Goal: Task Accomplishment & Management: Use online tool/utility

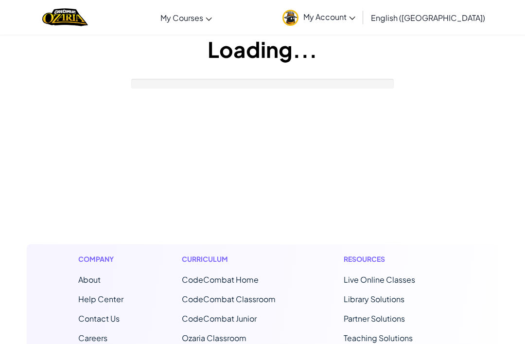
scroll to position [76, 0]
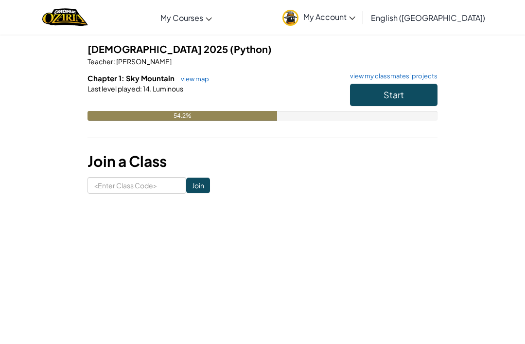
click at [364, 99] on button "Start" at bounding box center [393, 95] width 87 height 22
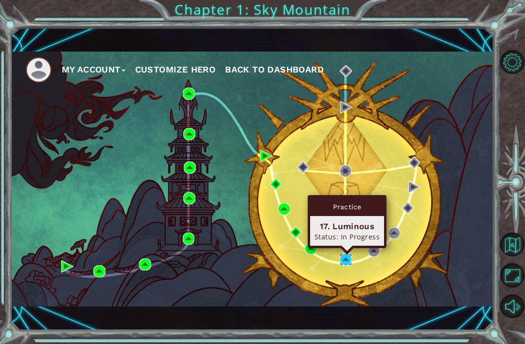
click at [351, 256] on img at bounding box center [346, 259] width 12 height 12
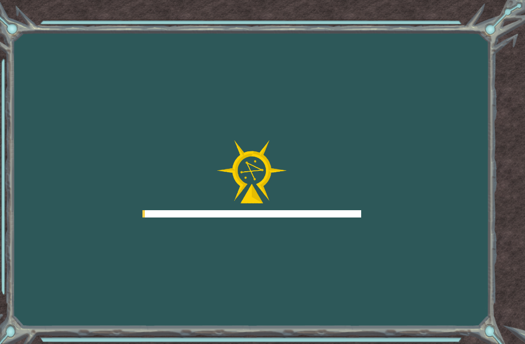
click at [347, 250] on div "Goals Error loading from server. Try refreshing the page. You'll need to join a…" at bounding box center [262, 172] width 525 height 344
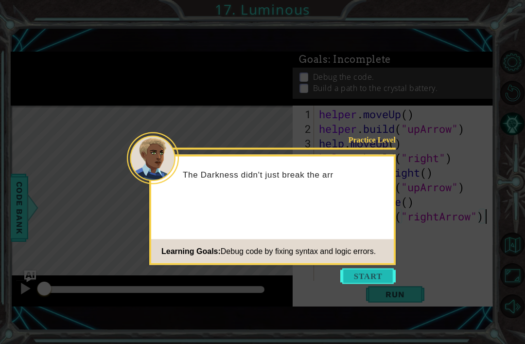
click at [360, 281] on button "Start" at bounding box center [367, 276] width 55 height 16
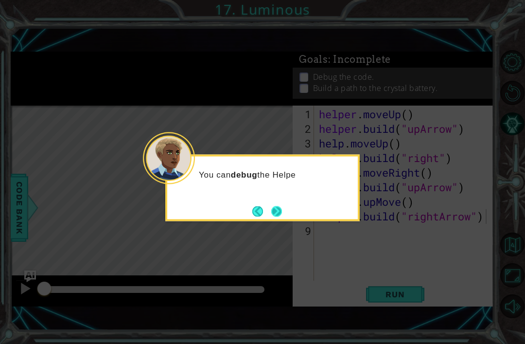
click at [283, 210] on button "Next" at bounding box center [277, 211] width 14 height 14
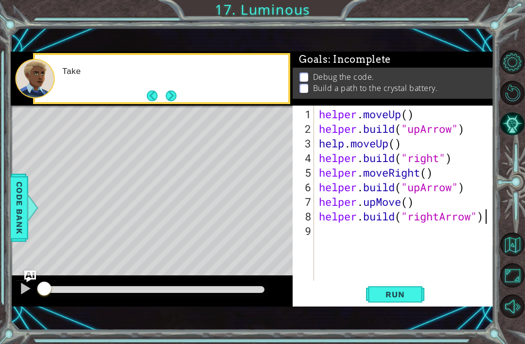
click at [268, 209] on div "Level Map" at bounding box center [235, 248] width 449 height 286
click at [172, 98] on button "Next" at bounding box center [171, 95] width 17 height 17
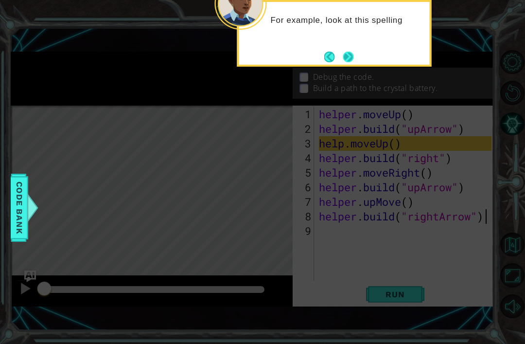
click at [347, 52] on button "Next" at bounding box center [348, 57] width 16 height 16
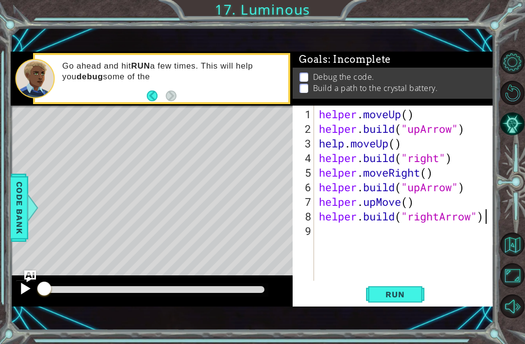
click at [26, 293] on div at bounding box center [25, 288] width 13 height 13
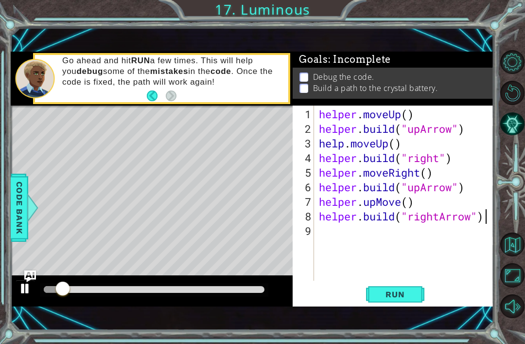
click at [27, 291] on div at bounding box center [25, 288] width 13 height 13
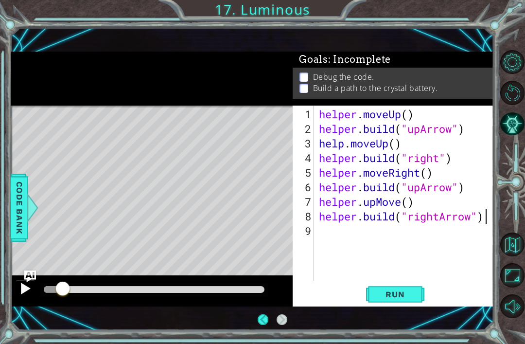
scroll to position [3, 0]
click at [19, 289] on div at bounding box center [25, 288] width 13 height 13
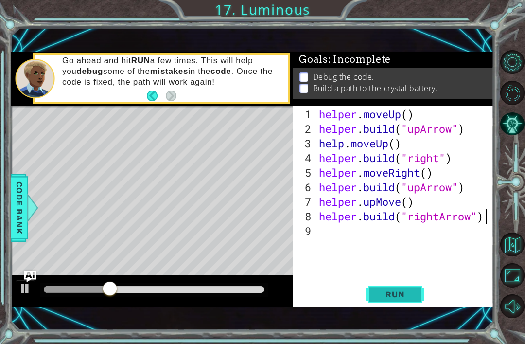
click at [400, 287] on button "Run" at bounding box center [395, 294] width 58 height 20
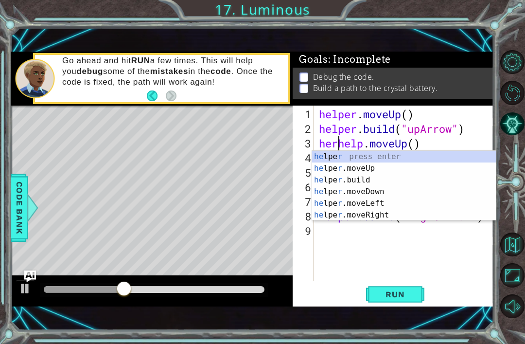
scroll to position [0, 1]
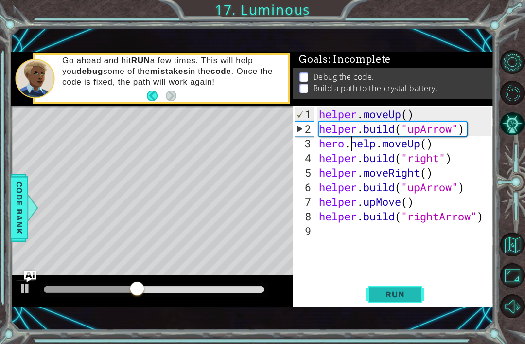
click at [398, 298] on span "Run" at bounding box center [395, 294] width 38 height 10
click at [404, 297] on span "Run" at bounding box center [395, 294] width 38 height 10
click at [398, 302] on button "Run" at bounding box center [395, 294] width 58 height 20
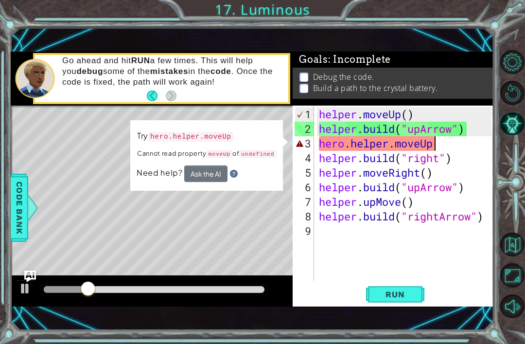
click at [198, 173] on button "Ask the AI" at bounding box center [205, 173] width 43 height 17
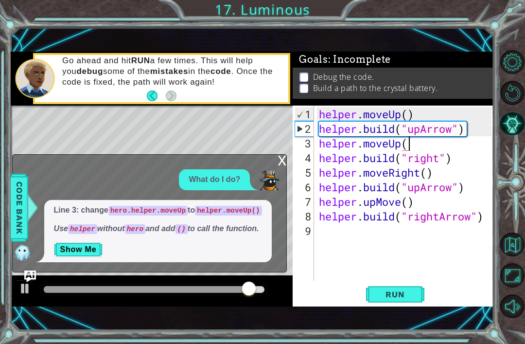
scroll to position [0, 4]
click at [397, 293] on span "Run" at bounding box center [395, 294] width 38 height 10
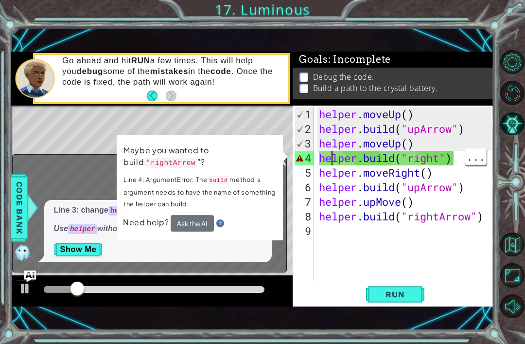
click at [439, 158] on div "helper . moveUp ( ) helper . build ( "upArrow" ) helper . moveUp ( ) helper . b…" at bounding box center [406, 209] width 179 height 204
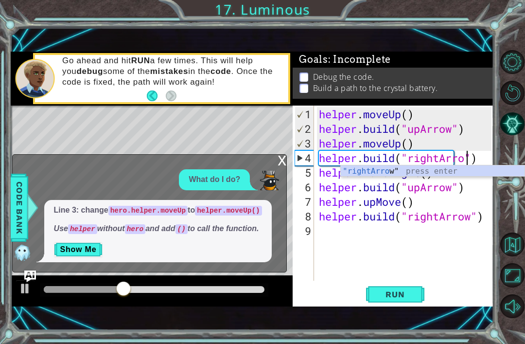
scroll to position [0, 7]
click at [394, 295] on span "Run" at bounding box center [395, 294] width 38 height 10
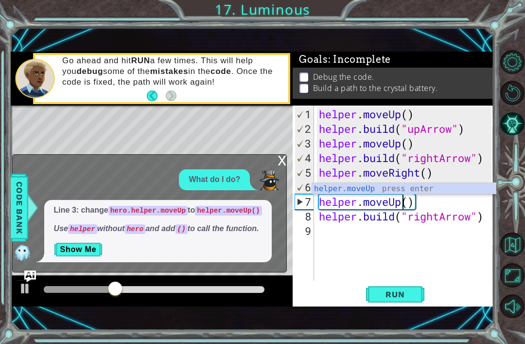
scroll to position [0, 4]
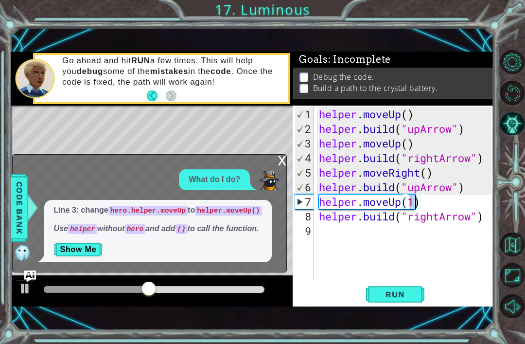
type textarea "helper.moveUp()"
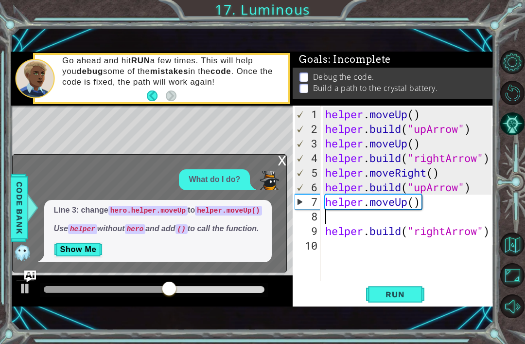
type textarea "helper.moveUp()"
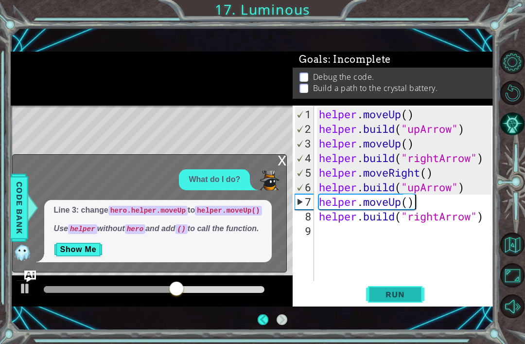
click at [398, 300] on button "Run" at bounding box center [395, 294] width 58 height 20
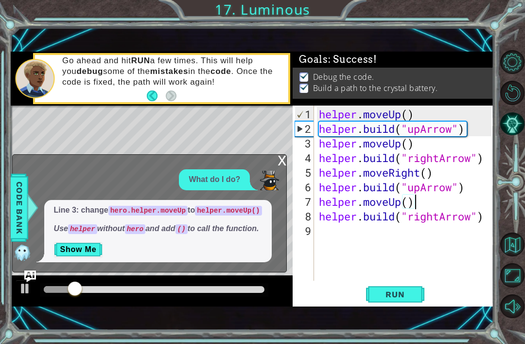
click at [282, 155] on div "x" at bounding box center [281, 160] width 9 height 10
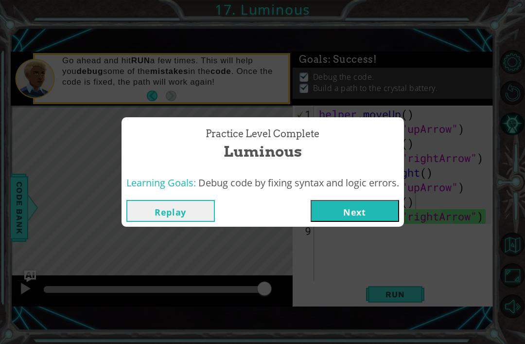
click at [370, 215] on button "Next" at bounding box center [355, 211] width 88 height 22
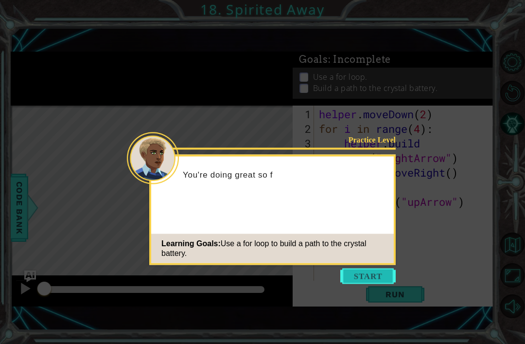
click at [371, 278] on button "Start" at bounding box center [367, 276] width 55 height 16
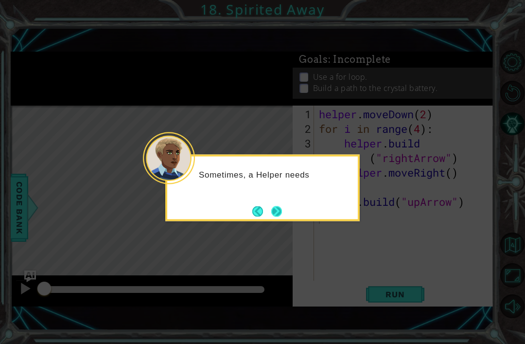
click at [276, 208] on button "Next" at bounding box center [276, 211] width 12 height 12
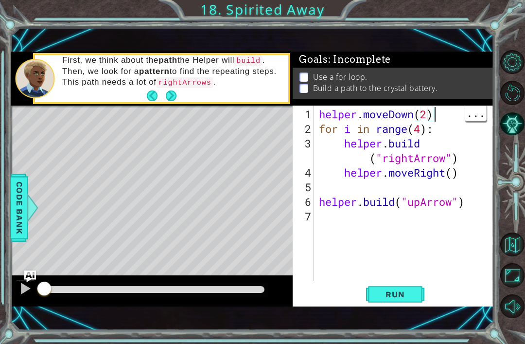
click at [369, 160] on div "helper . moveDown ( 2 ) for i in range ( 4 ) : helper . build ( "rightArrow" ) …" at bounding box center [406, 209] width 179 height 204
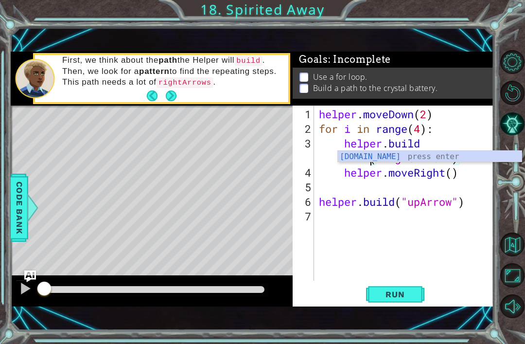
scroll to position [0, 5]
click at [402, 296] on span "Run" at bounding box center [395, 294] width 38 height 10
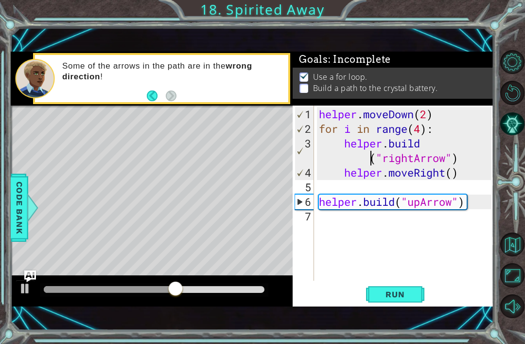
type textarea "[DOMAIN_NAME]("upArrow")"
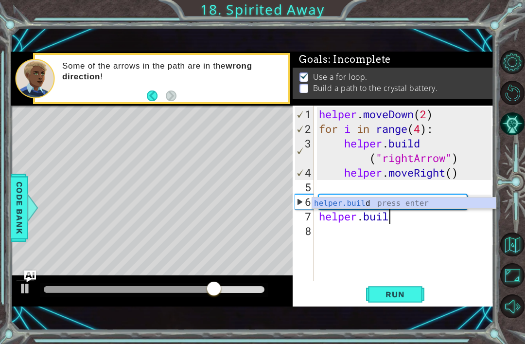
scroll to position [0, 3]
type textarea "[DOMAIN_NAME]"
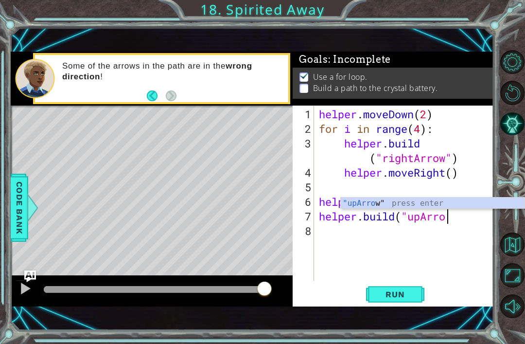
scroll to position [0, 6]
type textarea "[DOMAIN_NAME]("upArrow")"
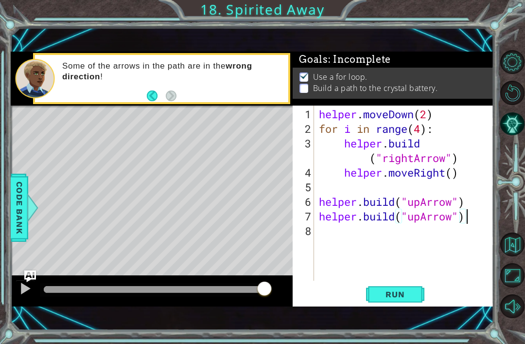
scroll to position [0, 0]
click at [393, 295] on span "Run" at bounding box center [395, 294] width 38 height 10
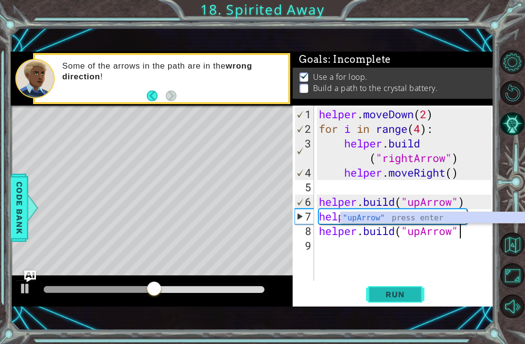
scroll to position [0, 6]
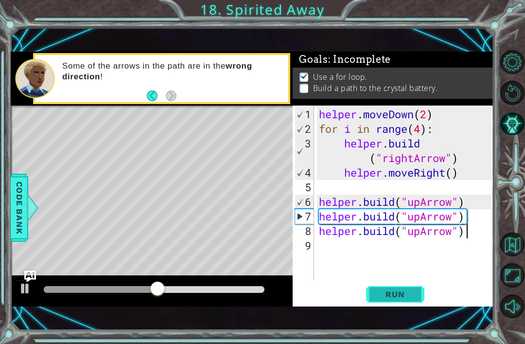
type textarea "[DOMAIN_NAME]("upArrow")"
click at [406, 296] on span "Run" at bounding box center [395, 294] width 38 height 10
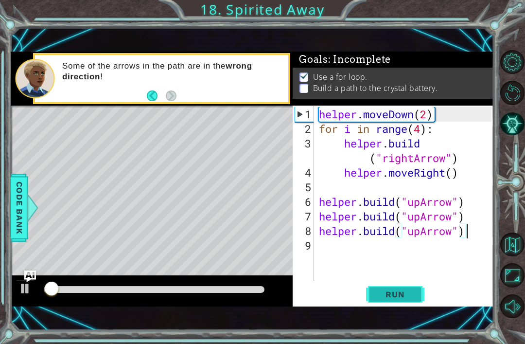
click at [395, 303] on button "Run" at bounding box center [395, 294] width 58 height 20
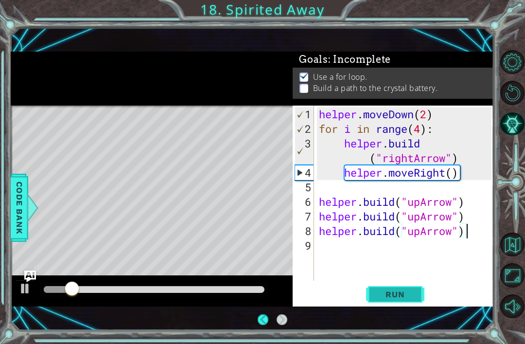
click at [385, 297] on span "Run" at bounding box center [395, 294] width 38 height 10
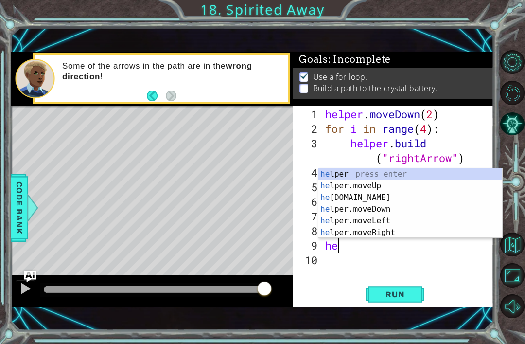
scroll to position [0, 0]
type textarea "h"
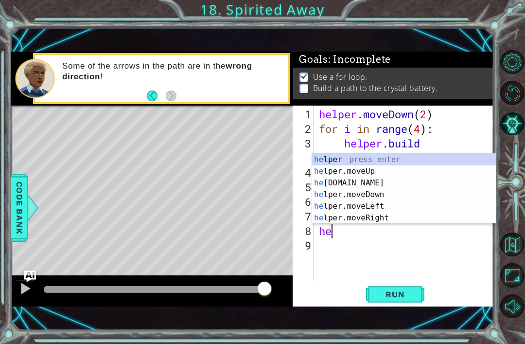
type textarea "h"
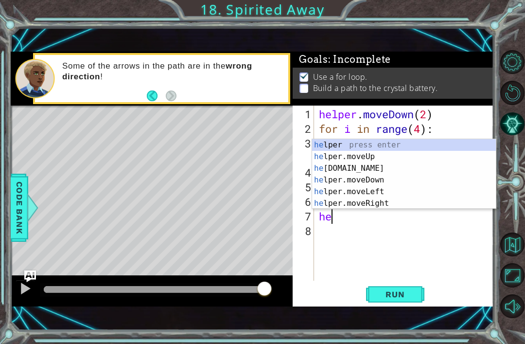
type textarea "h"
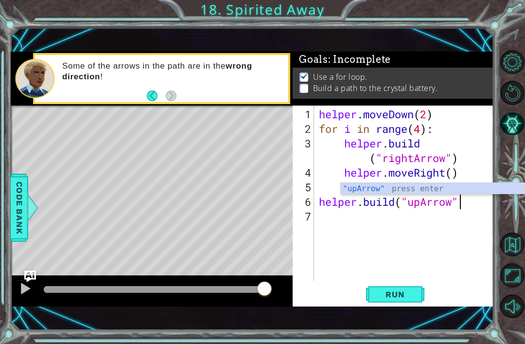
type textarea "[DOMAIN_NAME]("upArrow")"
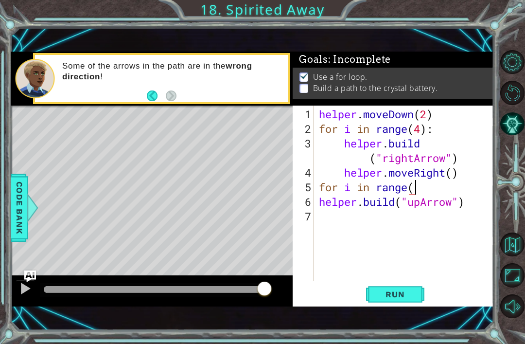
scroll to position [0, 4]
type textarea "[DOMAIN_NAME]("upArrow")"
click at [399, 300] on button "Run" at bounding box center [395, 294] width 58 height 20
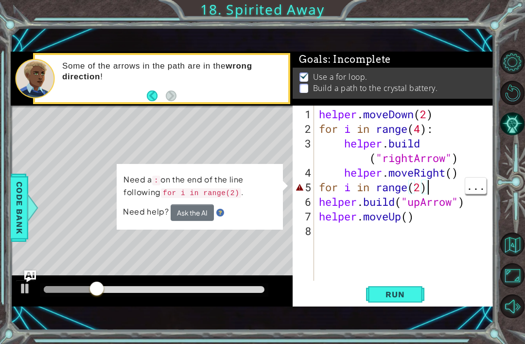
scroll to position [0, 5]
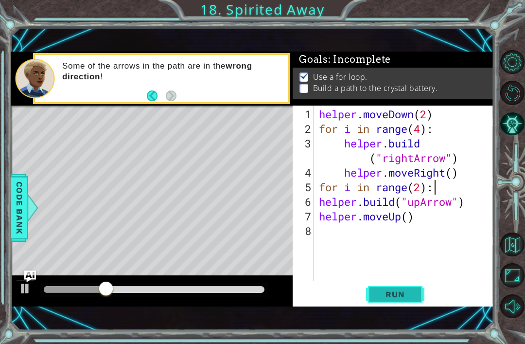
click at [413, 296] on span "Run" at bounding box center [395, 294] width 38 height 10
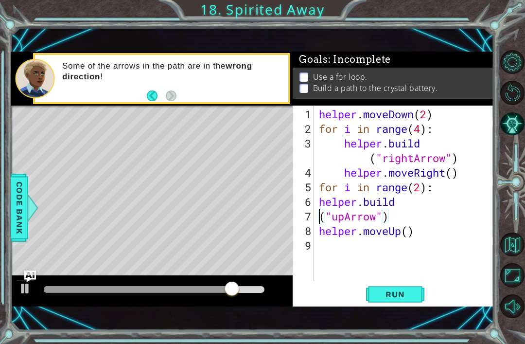
scroll to position [1, 0]
click at [398, 299] on span "Run" at bounding box center [395, 294] width 38 height 10
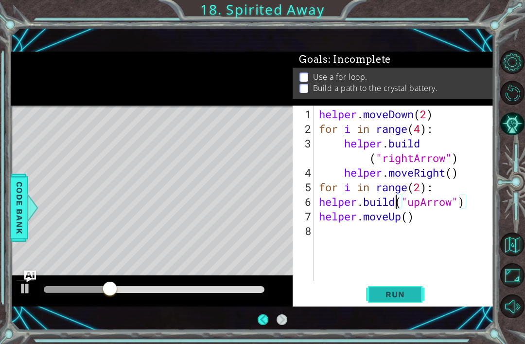
scroll to position [0, 0]
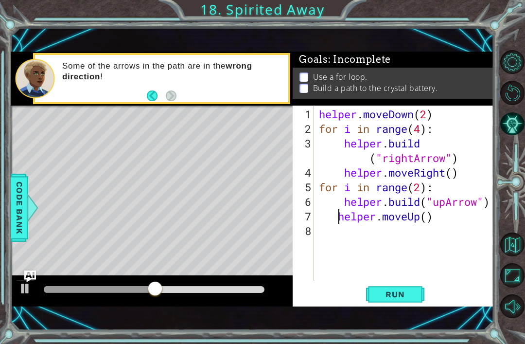
type textarea "helper.moveUp()"
click at [403, 293] on span "Run" at bounding box center [395, 294] width 38 height 10
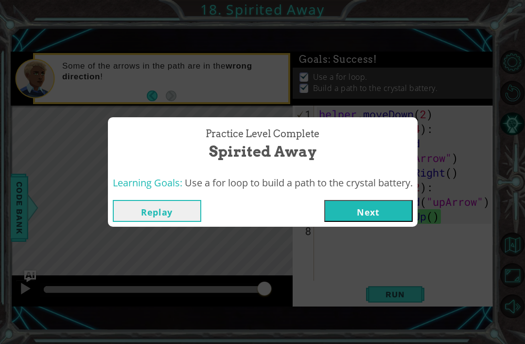
click at [377, 211] on button "Next" at bounding box center [368, 211] width 88 height 22
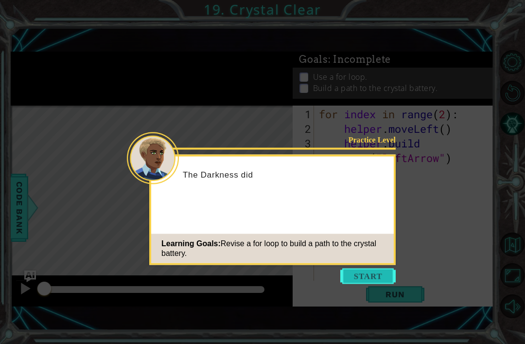
click at [372, 283] on button "Start" at bounding box center [367, 276] width 55 height 16
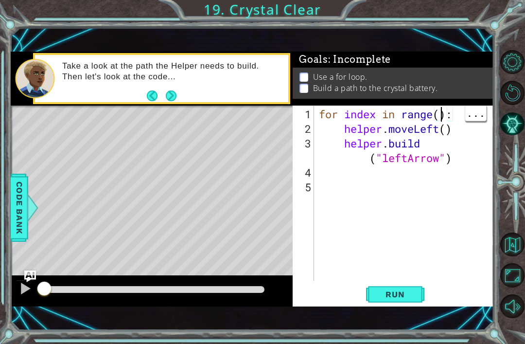
scroll to position [0, 6]
type textarea "for index in range(4):"
click at [392, 295] on span "Run" at bounding box center [395, 294] width 38 height 10
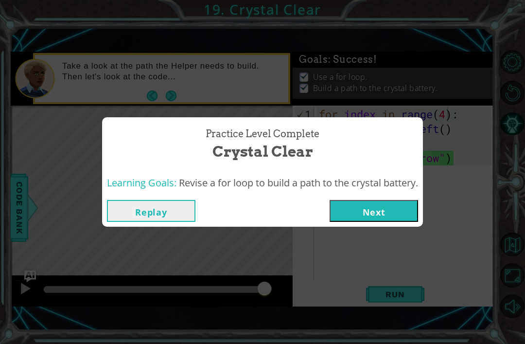
click at [355, 212] on button "Next" at bounding box center [373, 211] width 88 height 22
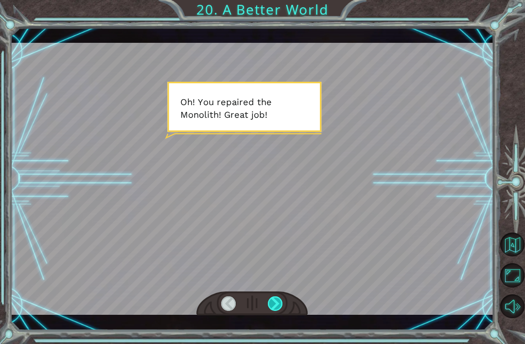
click at [277, 303] on div at bounding box center [275, 303] width 15 height 15
click at [195, 116] on div at bounding box center [252, 179] width 483 height 272
click at [270, 304] on div at bounding box center [275, 303] width 15 height 15
click at [208, 114] on div at bounding box center [252, 179] width 483 height 272
click at [210, 115] on div at bounding box center [252, 179] width 483 height 272
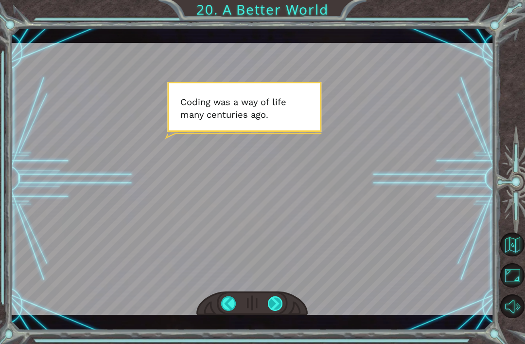
click at [273, 296] on div at bounding box center [275, 303] width 15 height 15
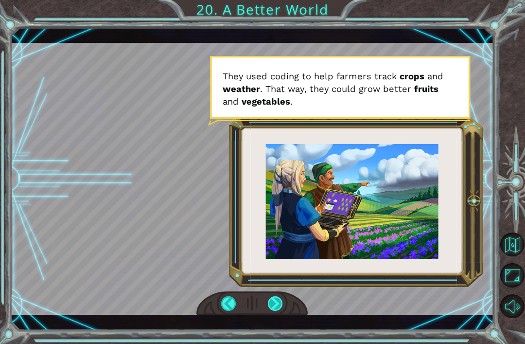
click at [271, 301] on div at bounding box center [275, 303] width 15 height 15
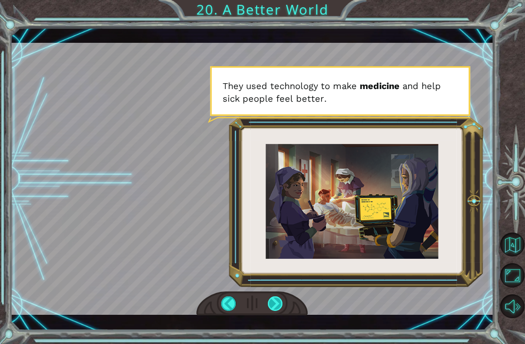
click at [282, 305] on div at bounding box center [275, 303] width 15 height 15
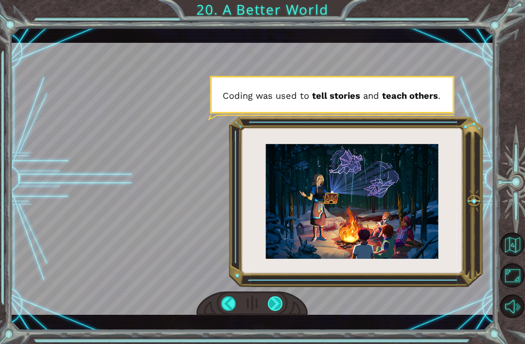
click at [280, 302] on div at bounding box center [275, 303] width 15 height 15
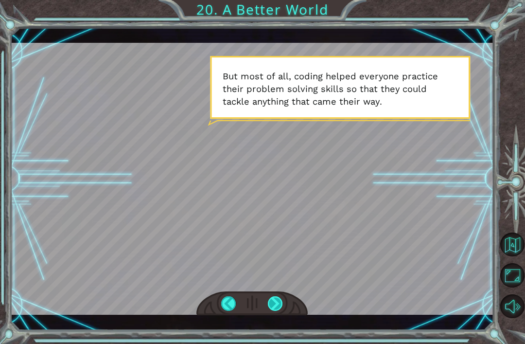
click at [283, 301] on div at bounding box center [275, 303] width 15 height 15
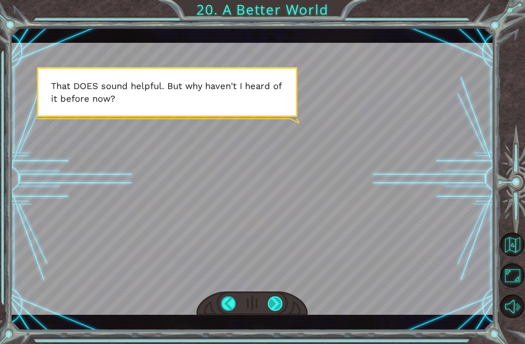
click at [281, 298] on div at bounding box center [275, 303] width 15 height 15
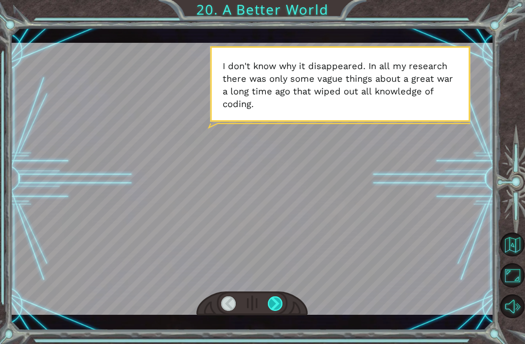
click at [268, 306] on div at bounding box center [275, 303] width 15 height 15
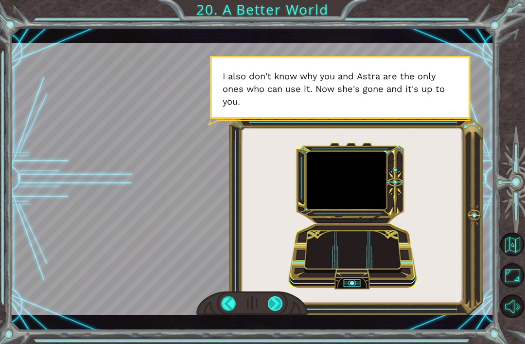
click at [278, 296] on div at bounding box center [275, 303] width 15 height 15
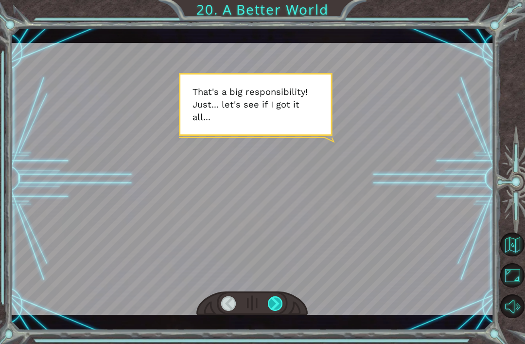
click at [275, 306] on div at bounding box center [275, 303] width 15 height 15
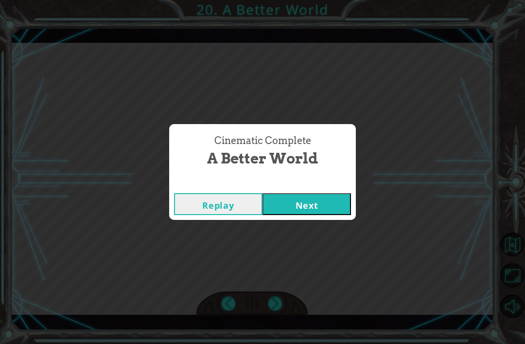
click at [321, 204] on button "Next" at bounding box center [306, 204] width 88 height 22
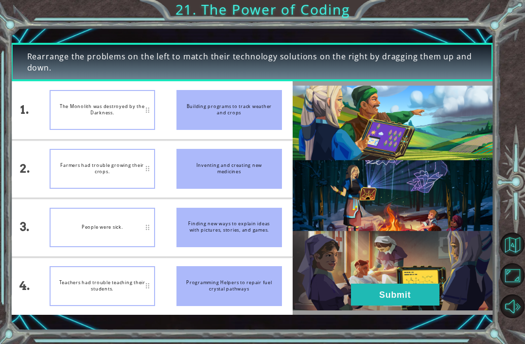
click at [218, 271] on div "Programming Helpers to repair fuel crystal pathways" at bounding box center [228, 286] width 105 height 40
click at [225, 229] on div "Finding new ways to explain ideas with pictures, stories, and games." at bounding box center [228, 228] width 105 height 40
click at [124, 229] on div "People were sick." at bounding box center [102, 228] width 105 height 40
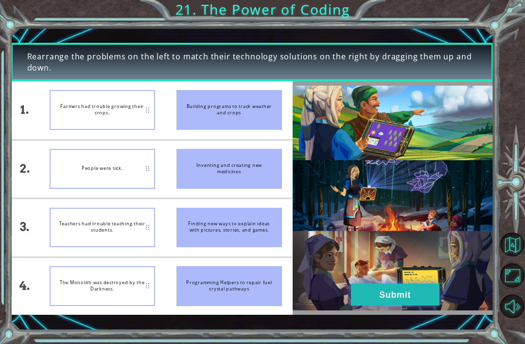
click at [413, 288] on button "Submit" at bounding box center [395, 294] width 88 height 22
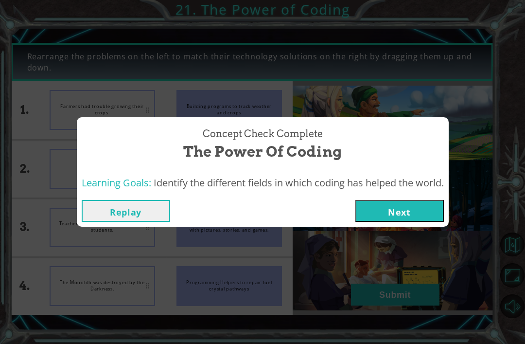
click at [430, 204] on button "Next" at bounding box center [399, 211] width 88 height 22
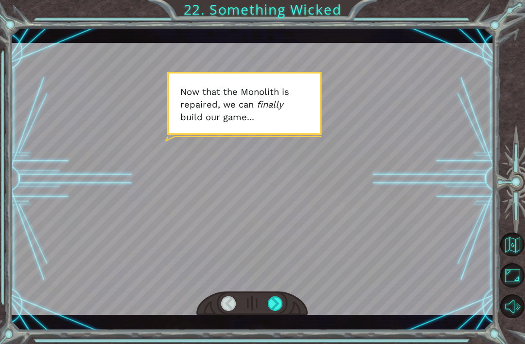
click at [308, 109] on div at bounding box center [252, 179] width 483 height 272
click at [273, 301] on div at bounding box center [275, 303] width 15 height 15
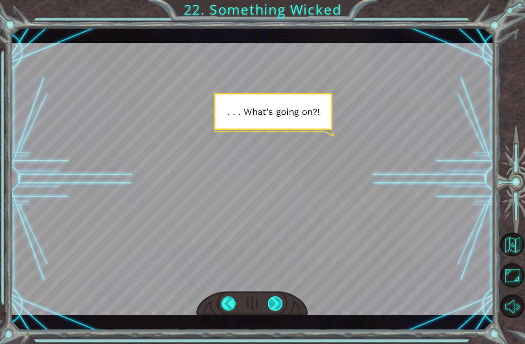
click at [268, 300] on div at bounding box center [275, 303] width 15 height 15
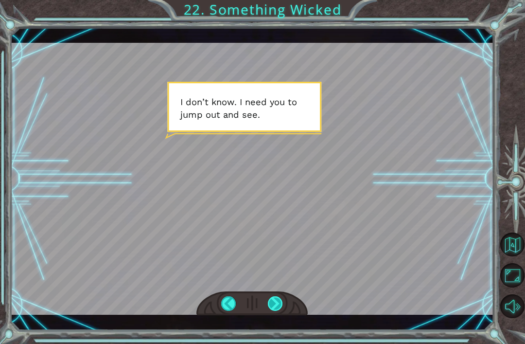
click at [278, 306] on div at bounding box center [275, 303] width 15 height 15
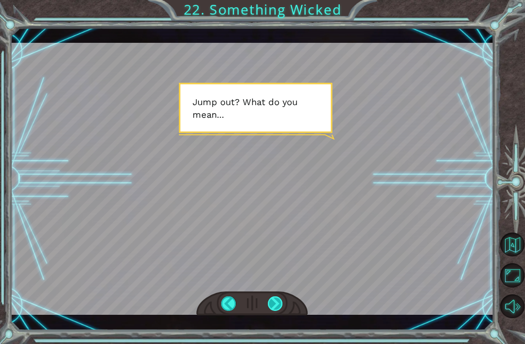
click at [274, 307] on div at bounding box center [275, 303] width 15 height 15
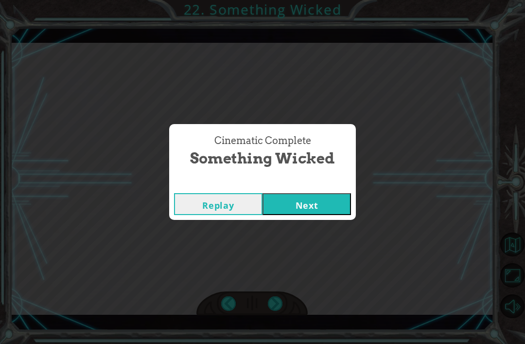
click at [328, 202] on button "Next" at bounding box center [306, 204] width 88 height 22
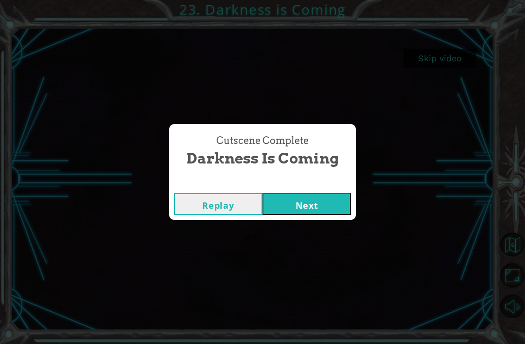
click at [318, 228] on div "Cutscene Complete Darkness is Coming Replay Next" at bounding box center [262, 172] width 525 height 344
click at [328, 230] on div "Cutscene Complete Darkness is Coming Replay Next" at bounding box center [262, 172] width 525 height 344
click at [312, 238] on div "Cutscene Complete Darkness is Coming Replay Next" at bounding box center [262, 172] width 525 height 344
click at [321, 237] on div "Cutscene Complete Darkness is Coming Replay Next" at bounding box center [262, 172] width 525 height 344
click at [296, 237] on div "Cutscene Complete Darkness is Coming Replay Next" at bounding box center [262, 172] width 525 height 344
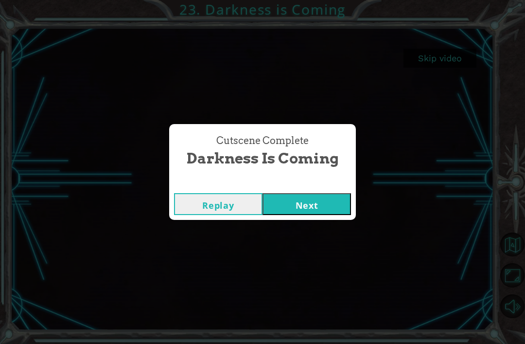
click at [309, 241] on div "Cutscene Complete Darkness is Coming Replay Next" at bounding box center [262, 172] width 525 height 344
click at [327, 235] on div "Cutscene Complete Darkness is Coming Replay Next" at bounding box center [262, 172] width 525 height 344
click at [314, 235] on div "Cutscene Complete Darkness is Coming Replay Next" at bounding box center [262, 172] width 525 height 344
click at [291, 274] on div "Cutscene Complete Darkness is Coming Replay Next" at bounding box center [262, 172] width 525 height 344
click at [298, 306] on div "Cutscene Complete Darkness is Coming Replay Next" at bounding box center [262, 172] width 525 height 344
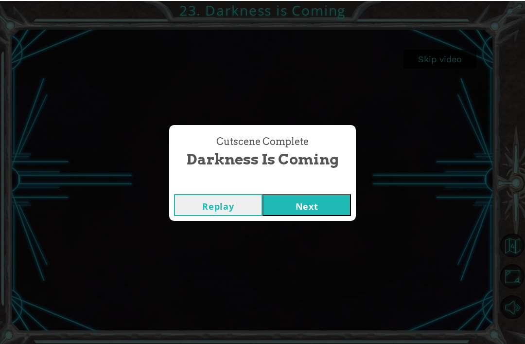
click at [304, 254] on div "Cutscene Complete Darkness is Coming Replay Next" at bounding box center [262, 172] width 525 height 344
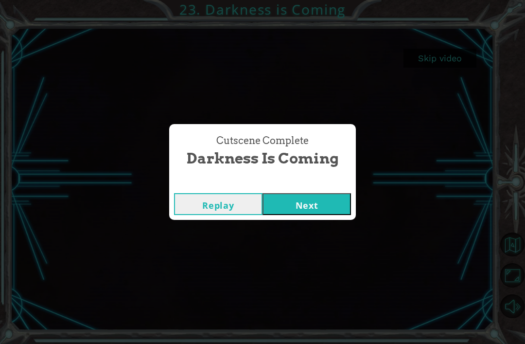
click at [308, 213] on button "Next" at bounding box center [306, 204] width 88 height 22
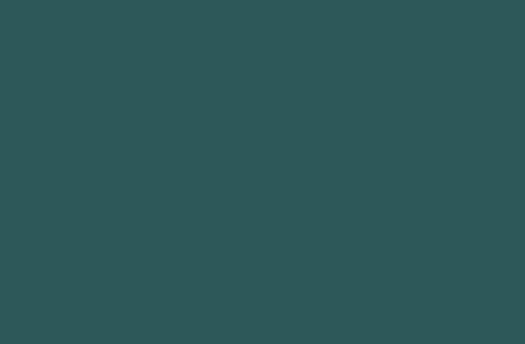
click at [309, 234] on body "1 2 3 4 5 6 helper.moveUp press enter ההההההההההההההההההההההההההההההההההההההההה…" at bounding box center [262, 172] width 525 height 344
click at [309, 229] on body "1 2 3 4 5 6 helper.moveUp press enter ההההההההההההההההההההההההההההההההההההההההה…" at bounding box center [262, 172] width 525 height 344
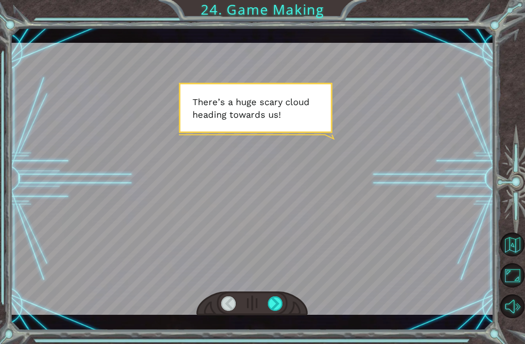
click at [276, 332] on div "Temporary Text T h e r e ’ s a h u g e s c a r y c l o u d h e a d i n g t o w …" at bounding box center [262, 172] width 525 height 344
click at [276, 323] on div "Temporary Text T h e r e ’ s a h u g e s c a r y c l o u d h e a d i n g t o w …" at bounding box center [252, 179] width 483 height 302
click at [276, 329] on div "Temporary Text T h e r e ’ s a h u g e s c a r y c l o u d h e a d i n g t o w …" at bounding box center [262, 172] width 525 height 344
click at [277, 322] on div "Temporary Text T h e r e ’ s a h u g e s c a r y c l o u d h e a d i n g t o w …" at bounding box center [252, 179] width 483 height 302
click at [275, 330] on div "Temporary Text T h e r e ’ s a h u g e s c a r y c l o u d h e a d i n g t o w …" at bounding box center [262, 172] width 525 height 344
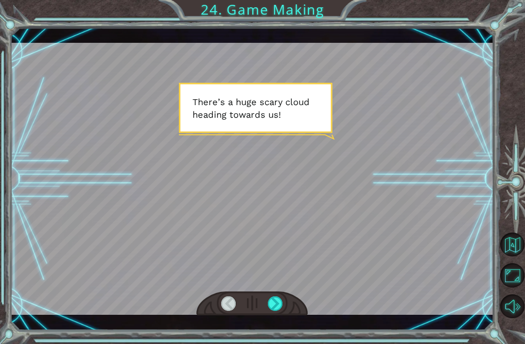
click at [274, 343] on html "Temporary Text T h e r e ’ s a h u g e s c a r y c l o u d h e a d i n g t o w …" at bounding box center [262, 172] width 525 height 344
click at [275, 332] on div "Temporary Text T h e r e ’ s a h u g e s c a r y c l o u d h e a d i n g t o w …" at bounding box center [262, 172] width 525 height 344
click at [274, 327] on div "Temporary Text T h e r e ’ s a h u g e s c a r y c l o u d h e a d i n g t o w …" at bounding box center [252, 179] width 483 height 302
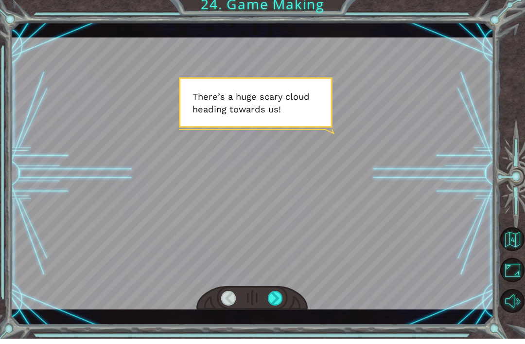
scroll to position [31, 0]
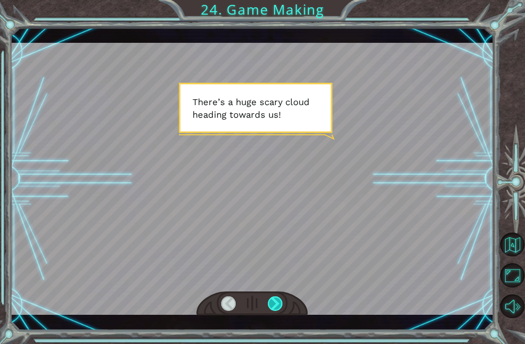
click at [277, 298] on div at bounding box center [275, 303] width 15 height 15
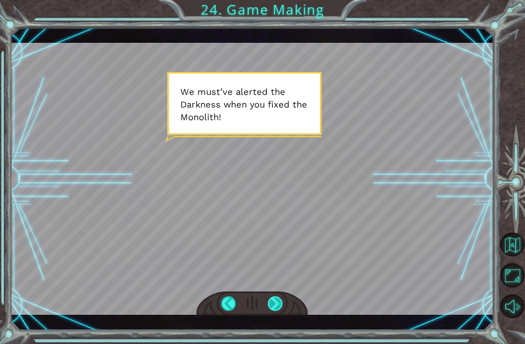
click at [273, 302] on div at bounding box center [275, 303] width 15 height 15
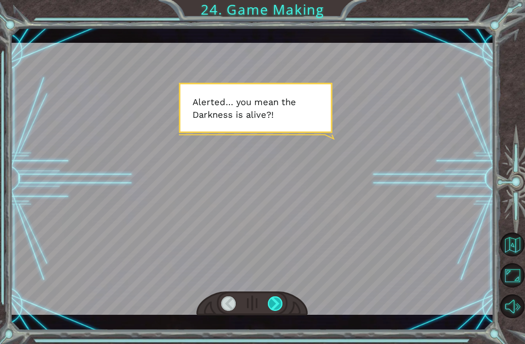
scroll to position [29, 0]
click at [273, 305] on div at bounding box center [275, 303] width 15 height 15
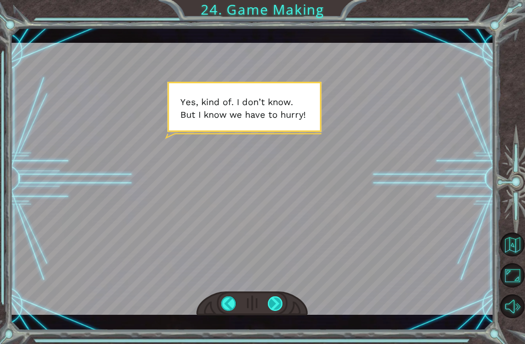
click at [277, 307] on div at bounding box center [275, 303] width 15 height 15
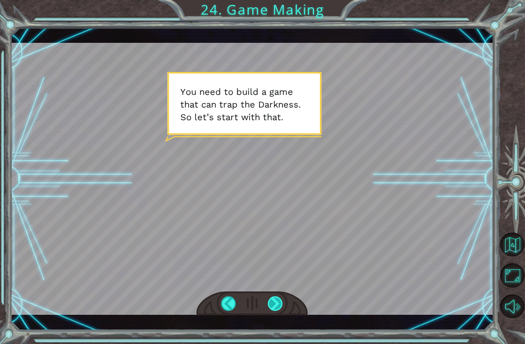
click at [274, 306] on div at bounding box center [275, 303] width 15 height 15
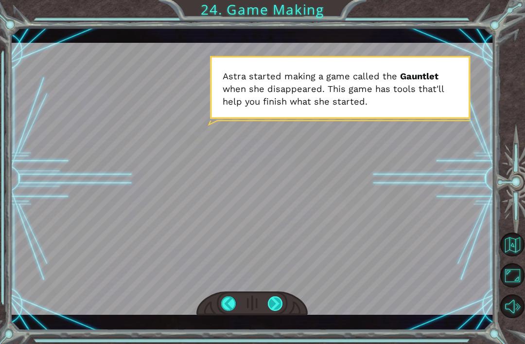
click at [275, 303] on div at bounding box center [275, 303] width 15 height 15
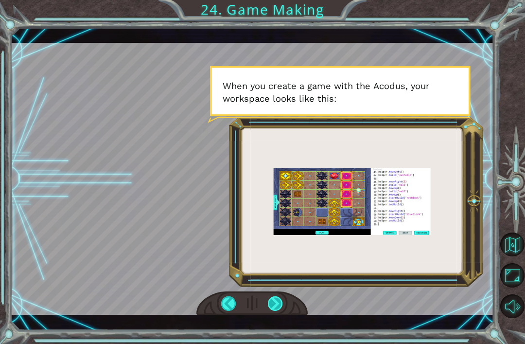
click at [277, 305] on div at bounding box center [275, 303] width 15 height 15
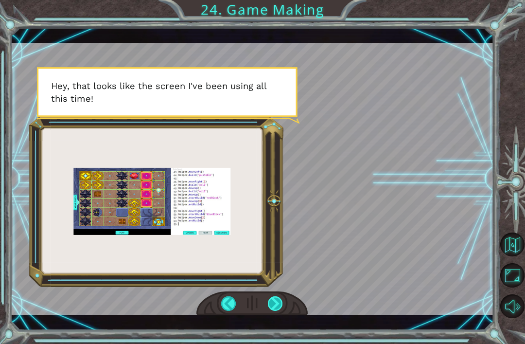
click at [275, 300] on div at bounding box center [275, 303] width 15 height 15
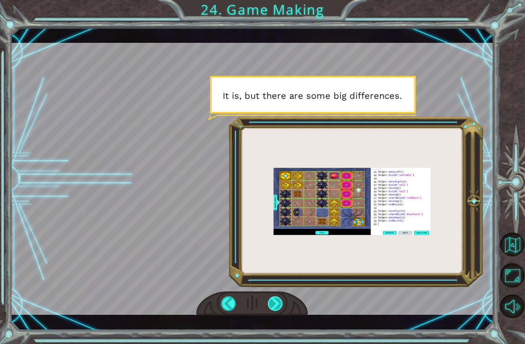
click at [274, 301] on div at bounding box center [275, 303] width 15 height 15
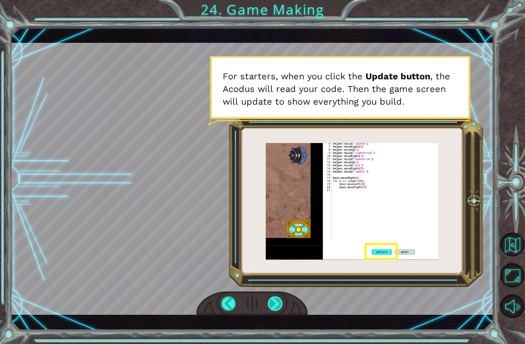
click at [274, 302] on div at bounding box center [275, 303] width 15 height 15
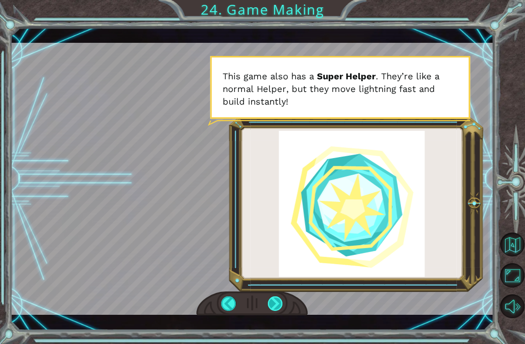
click at [275, 300] on div at bounding box center [275, 303] width 15 height 15
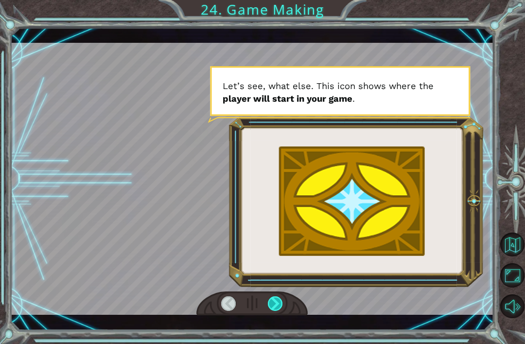
click at [270, 306] on div at bounding box center [275, 303] width 15 height 15
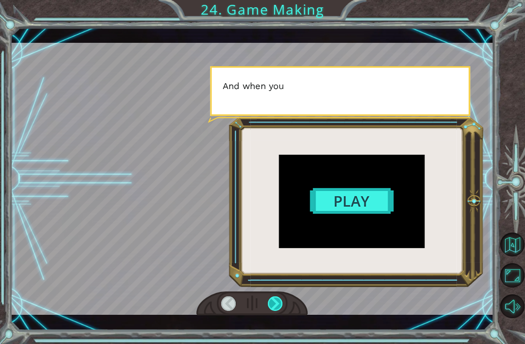
click at [271, 297] on div at bounding box center [275, 303] width 15 height 15
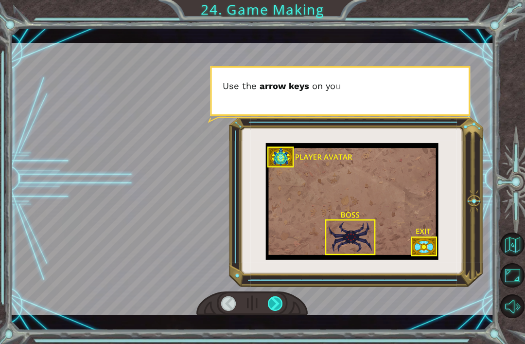
click at [272, 302] on div at bounding box center [275, 303] width 15 height 15
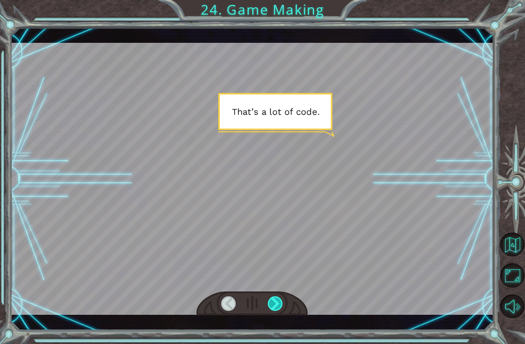
click at [275, 297] on div at bounding box center [275, 303] width 15 height 15
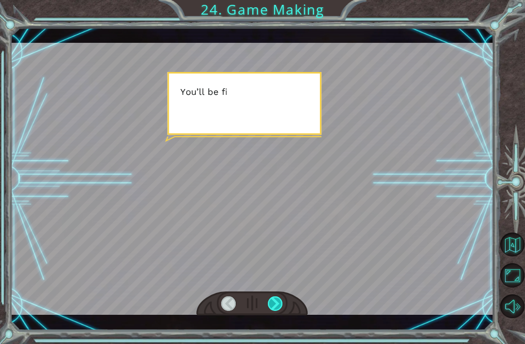
click at [275, 303] on div at bounding box center [275, 303] width 15 height 15
click at [275, 299] on div at bounding box center [275, 303] width 15 height 15
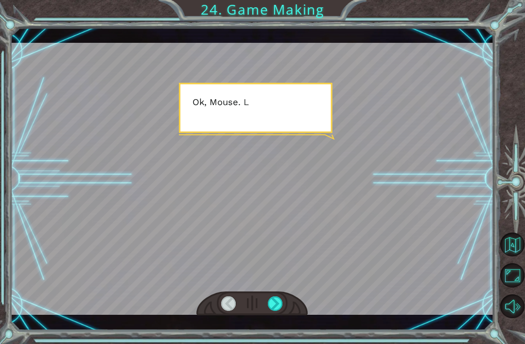
click at [303, 252] on div at bounding box center [252, 179] width 483 height 272
click at [284, 297] on div at bounding box center [251, 303] width 111 height 24
click at [281, 299] on div at bounding box center [275, 303] width 15 height 15
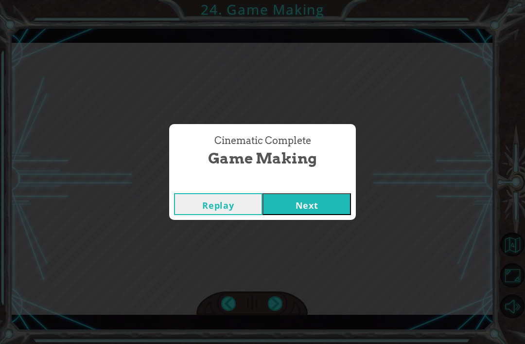
click at [327, 208] on button "Next" at bounding box center [306, 204] width 88 height 22
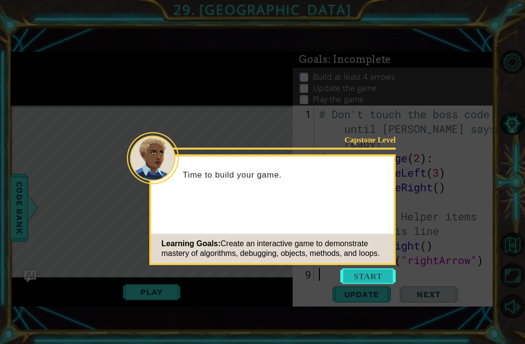
click at [369, 276] on button "Start" at bounding box center [367, 276] width 55 height 16
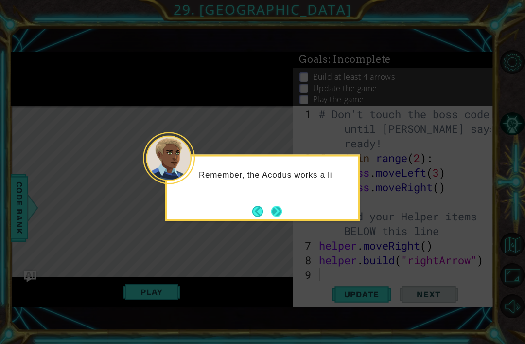
click at [273, 215] on button "Next" at bounding box center [277, 211] width 18 height 18
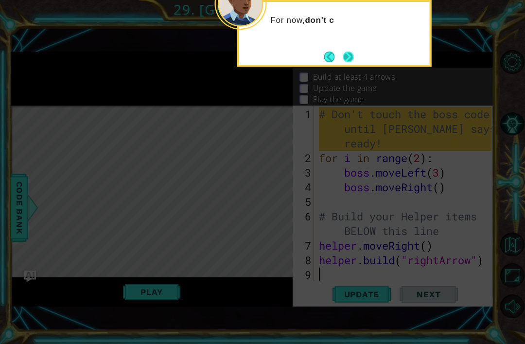
click at [343, 63] on button "Next" at bounding box center [348, 57] width 12 height 12
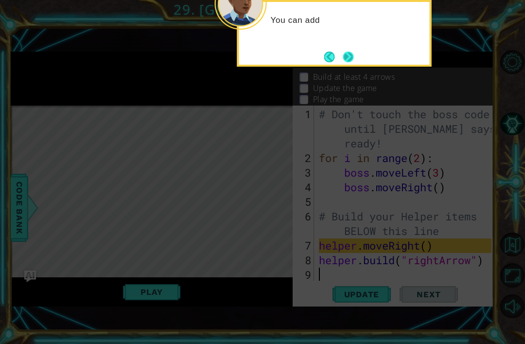
click at [348, 56] on button "Next" at bounding box center [348, 56] width 17 height 17
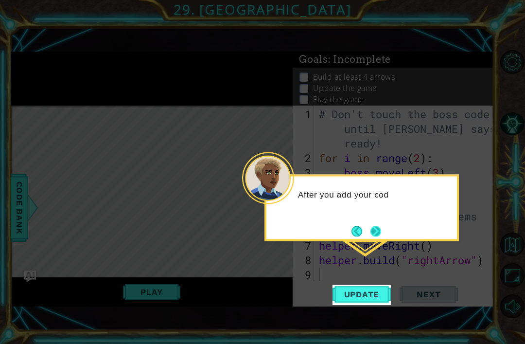
click at [374, 229] on button "Next" at bounding box center [376, 231] width 16 height 16
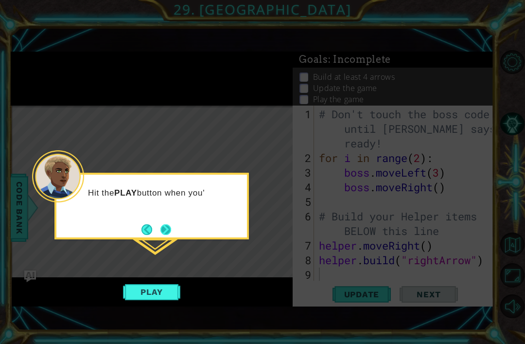
click at [166, 229] on button "Next" at bounding box center [165, 229] width 15 height 15
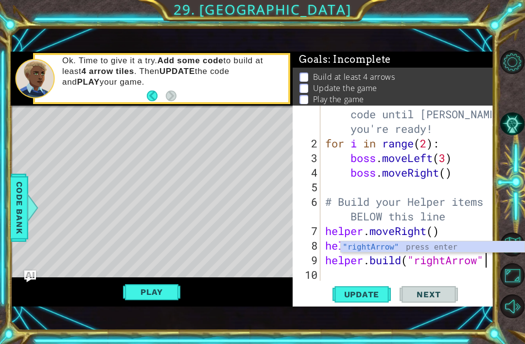
scroll to position [0, 7]
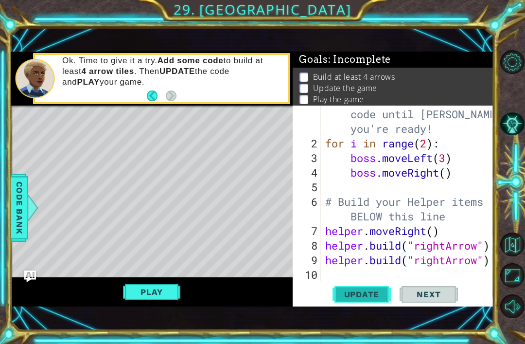
type textarea "[DOMAIN_NAME]("rightArrow")"
click at [366, 293] on span "Update" at bounding box center [361, 294] width 55 height 10
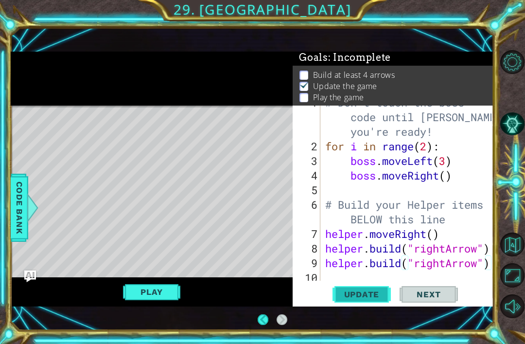
scroll to position [12, 0]
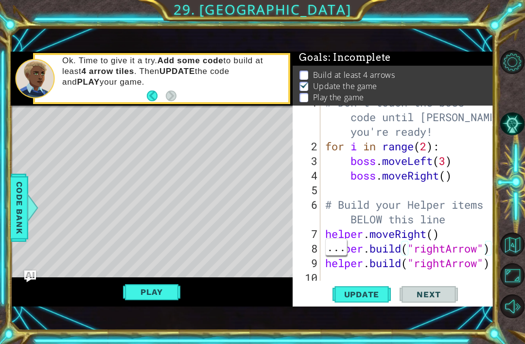
click at [487, 252] on div at bounding box center [487, 189] width 10 height 190
type textarea "# Build your Helper items BELOW this line"
click at [451, 220] on div "# Don't touch the boss code until [PERSON_NAME] says you're ready! for i in ran…" at bounding box center [409, 211] width 173 height 233
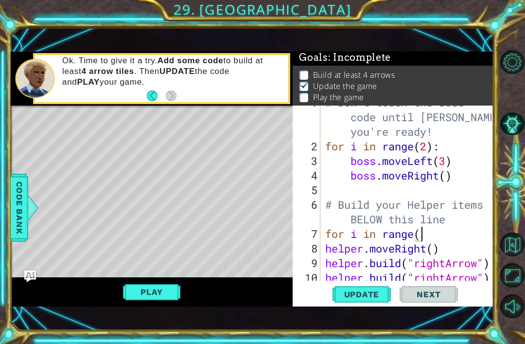
scroll to position [0, 4]
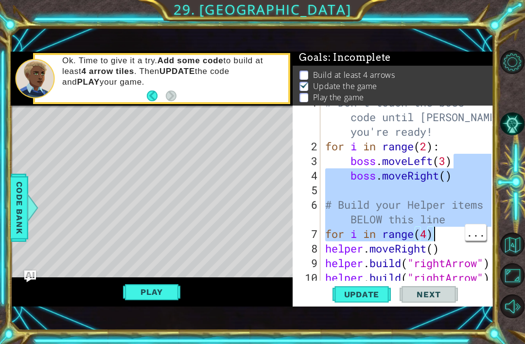
click at [450, 240] on div "# Don't touch the boss code until [PERSON_NAME] says you're ready! for i in ran…" at bounding box center [409, 211] width 173 height 233
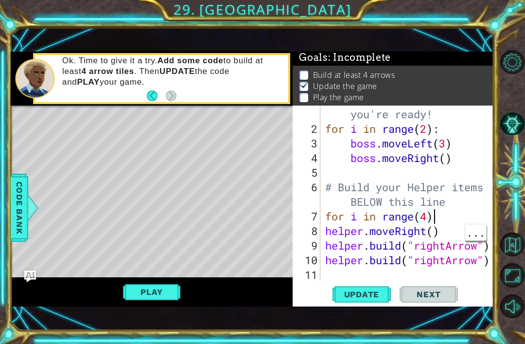
scroll to position [29, 0]
type textarea "[DOMAIN_NAME]("rightArrow")"
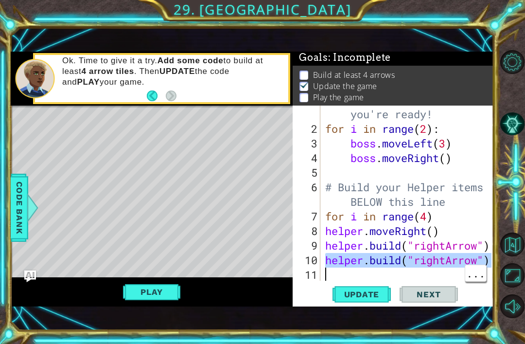
scroll to position [15, 0]
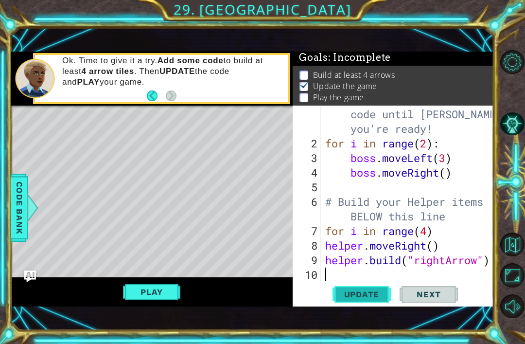
click at [372, 295] on span "Update" at bounding box center [361, 294] width 55 height 10
click at [372, 297] on span "Update" at bounding box center [361, 294] width 55 height 10
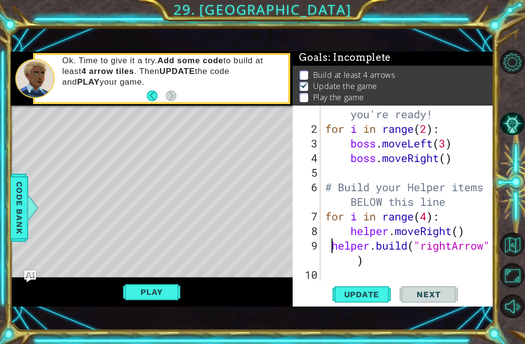
scroll to position [29, 0]
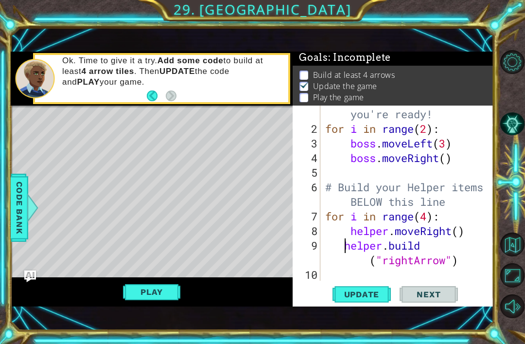
type textarea "[DOMAIN_NAME]("rightArrow")"
click at [364, 293] on span "Update" at bounding box center [361, 294] width 55 height 10
click at [335, 294] on span "Update" at bounding box center [361, 294] width 55 height 10
click at [355, 298] on span "Update" at bounding box center [361, 294] width 55 height 10
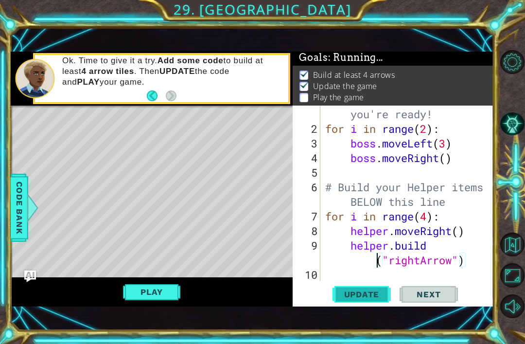
click at [357, 297] on span "Update" at bounding box center [361, 294] width 55 height 10
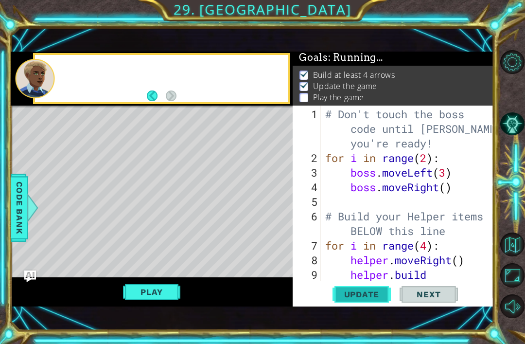
click at [359, 295] on span "Update" at bounding box center [361, 294] width 55 height 10
click at [364, 292] on span "Update" at bounding box center [361, 294] width 55 height 10
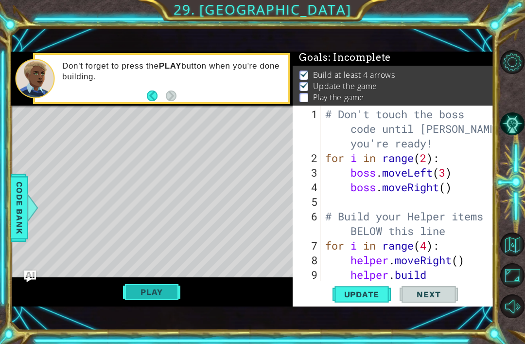
click at [137, 297] on button "Play" at bounding box center [151, 291] width 57 height 18
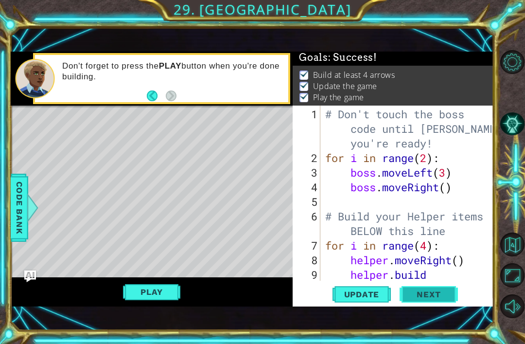
click at [434, 300] on button "Next" at bounding box center [428, 292] width 58 height 20
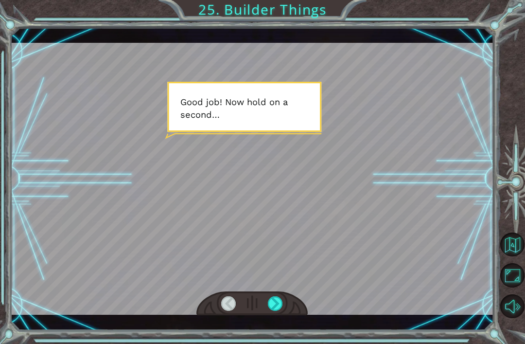
click at [276, 325] on div "Temporary Text G o o d j o b ! N o w h o l d o n a s e c o n d … T h e r e . T …" at bounding box center [252, 179] width 483 height 302
click at [274, 325] on div "Temporary Text G o o d j o b ! N o w h o l d o n a s e c o n d … T h e r e . T …" at bounding box center [252, 179] width 483 height 302
click at [269, 324] on div "Temporary Text G o o d j o b ! N o w h o l d o n a s e c o n d … T h e r e . T …" at bounding box center [252, 179] width 483 height 302
click at [275, 328] on div "Temporary Text G o o d j o b ! N o w h o l d o n a s e c o n d … T h e r e . T …" at bounding box center [252, 179] width 483 height 302
click at [270, 326] on div "Temporary Text G o o d j o b ! N o w h o l d o n a s e c o n d … T h e r e . T …" at bounding box center [252, 179] width 483 height 302
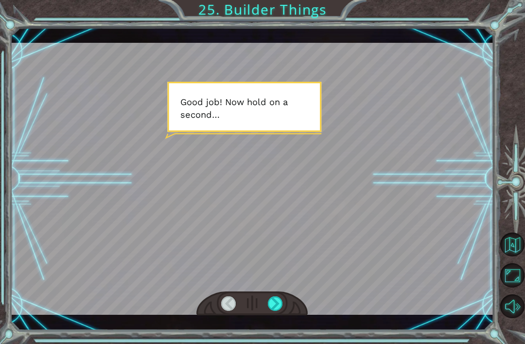
click at [272, 326] on div "Temporary Text G o o d j o b ! N o w h o l d o n a s e c o n d … T h e r e . T …" at bounding box center [252, 179] width 483 height 302
click at [276, 319] on div "Temporary Text G o o d j o b ! N o w h o l d o n a s e c o n d … T h e r e . T …" at bounding box center [252, 179] width 483 height 302
click at [273, 318] on div "Temporary Text G o o d j o b ! N o w h o l d o n a s e c o n d … T h e r e . T …" at bounding box center [252, 179] width 483 height 302
click at [275, 322] on div "Temporary Text G o o d j o b ! N o w h o l d o n a s e c o n d … T h e r e . T …" at bounding box center [252, 179] width 483 height 302
click at [273, 323] on div "Temporary Text G o o d j o b ! N o w h o l d o n a s e c o n d … T h e r e . T …" at bounding box center [252, 179] width 483 height 302
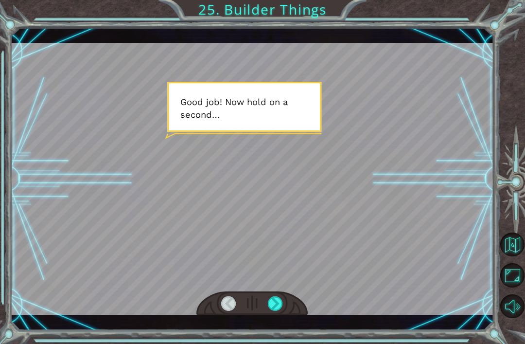
click at [273, 316] on div "Temporary Text G o o d j o b ! N o w h o l d o n a s e c o n d … T h e r e . T …" at bounding box center [252, 179] width 483 height 302
click at [276, 322] on div "Temporary Text G o o d j o b ! N o w h o l d o n a s e c o n d … T h e r e . T …" at bounding box center [252, 179] width 483 height 302
click at [274, 311] on div at bounding box center [275, 303] width 15 height 15
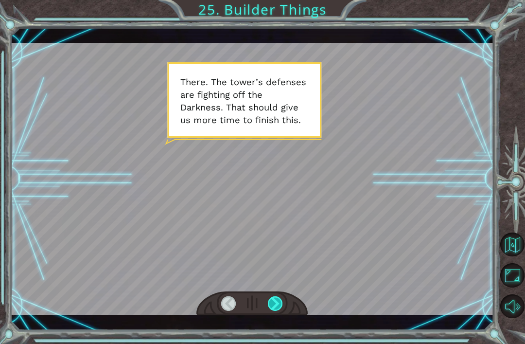
click at [278, 311] on div at bounding box center [275, 303] width 15 height 15
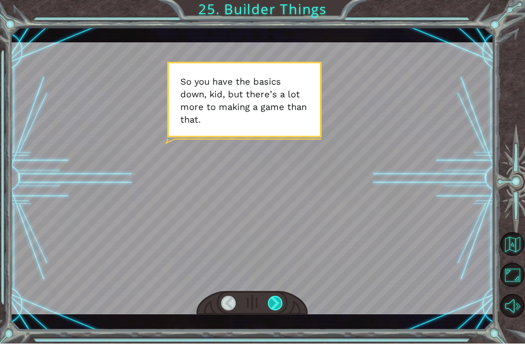
scroll to position [31, 0]
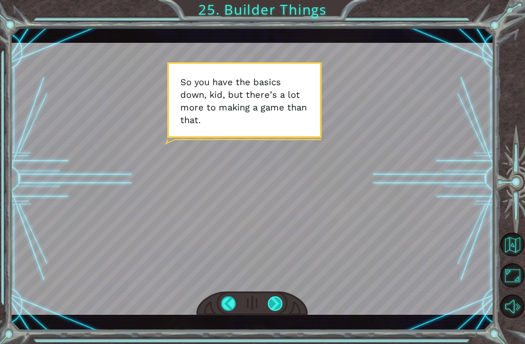
click at [277, 310] on div at bounding box center [275, 303] width 15 height 15
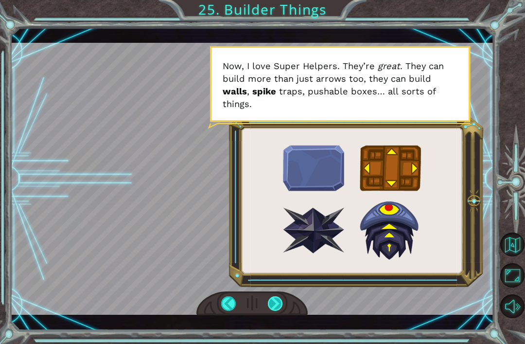
click at [279, 308] on div at bounding box center [275, 303] width 15 height 15
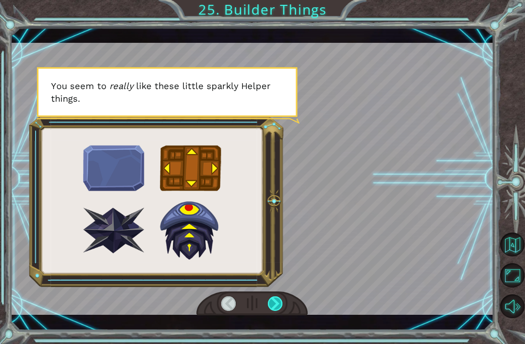
click at [282, 301] on div at bounding box center [275, 303] width 15 height 15
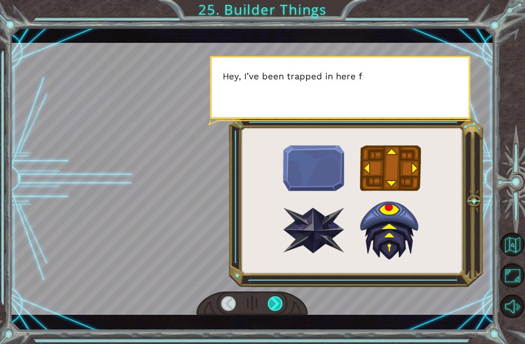
click at [278, 310] on div at bounding box center [275, 303] width 15 height 15
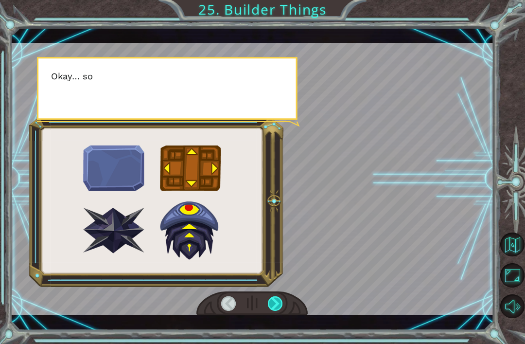
click at [276, 308] on div at bounding box center [275, 303] width 15 height 15
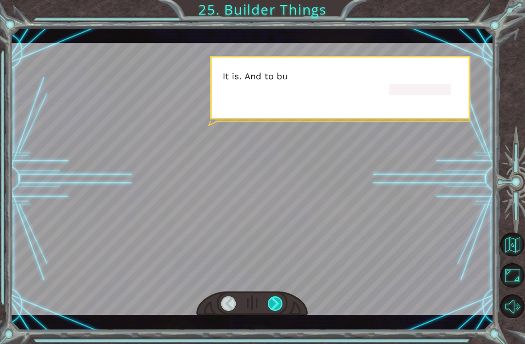
click at [275, 309] on div at bounding box center [275, 303] width 15 height 15
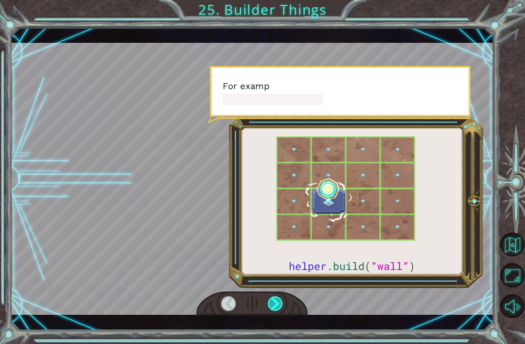
click at [270, 311] on div at bounding box center [275, 303] width 15 height 15
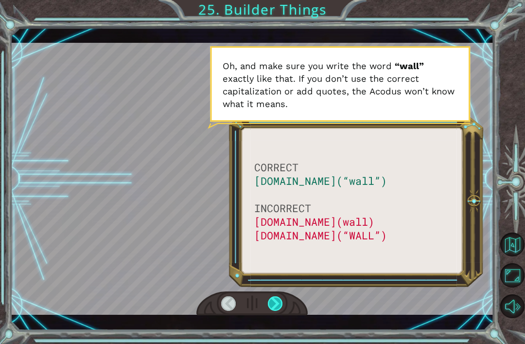
click at [272, 305] on div at bounding box center [275, 303] width 15 height 15
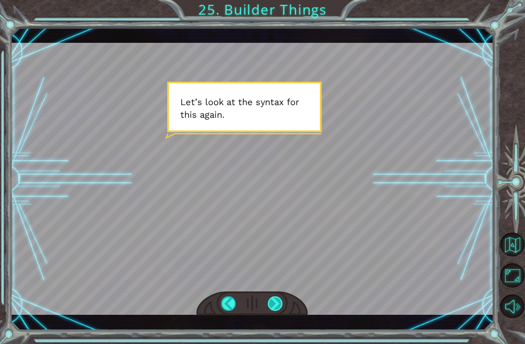
click at [283, 299] on div at bounding box center [275, 303] width 15 height 15
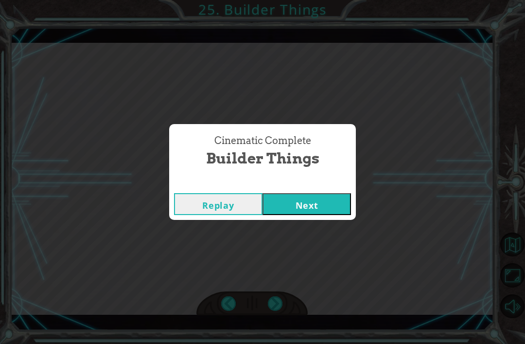
click at [313, 213] on button "Next" at bounding box center [306, 204] width 88 height 22
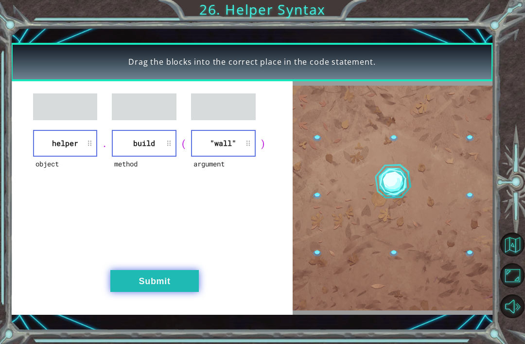
click at [158, 274] on button "Submit" at bounding box center [154, 281] width 88 height 22
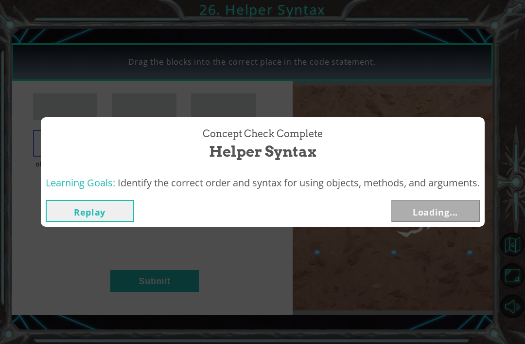
click at [158, 280] on div "Concept Check Complete Helper Syntax Learning Goals: Identify the correct order…" at bounding box center [262, 172] width 525 height 344
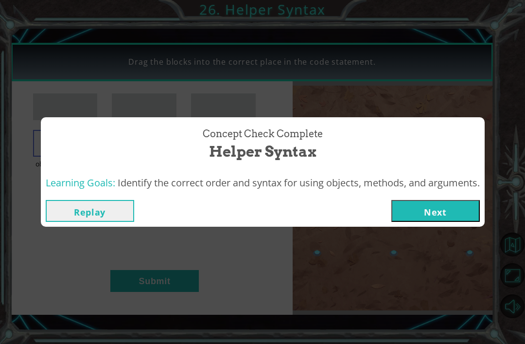
click at [435, 214] on button "Next" at bounding box center [435, 211] width 88 height 22
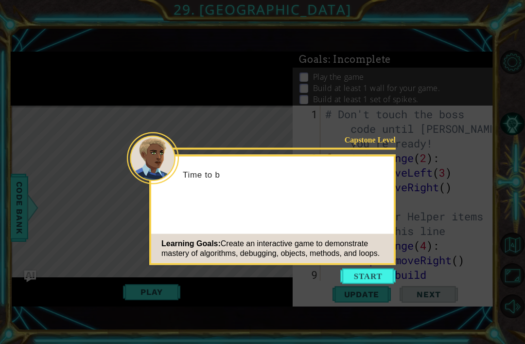
scroll to position [29, 0]
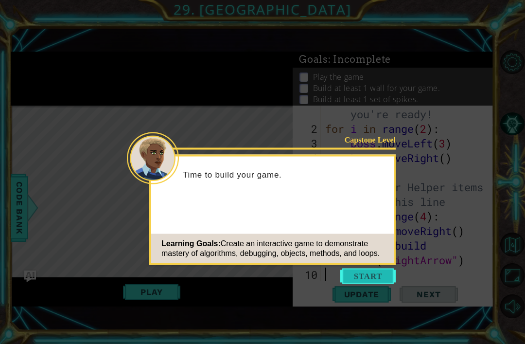
click at [372, 277] on button "Start" at bounding box center [367, 276] width 55 height 16
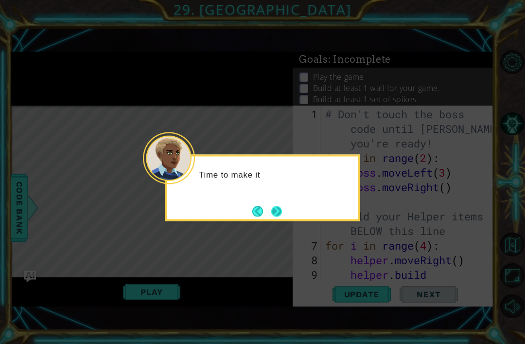
click at [275, 213] on button "Next" at bounding box center [276, 211] width 11 height 11
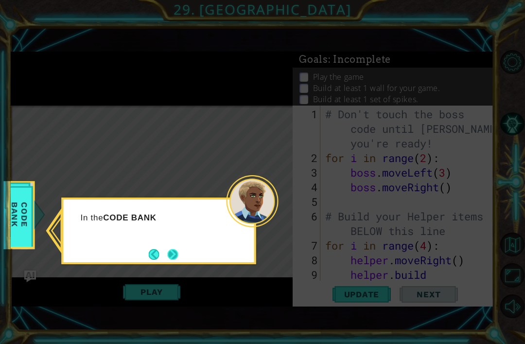
click at [172, 258] on button "Next" at bounding box center [172, 254] width 11 height 11
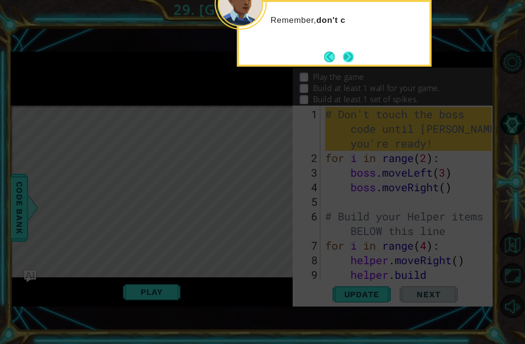
click at [352, 57] on button "Next" at bounding box center [348, 57] width 12 height 12
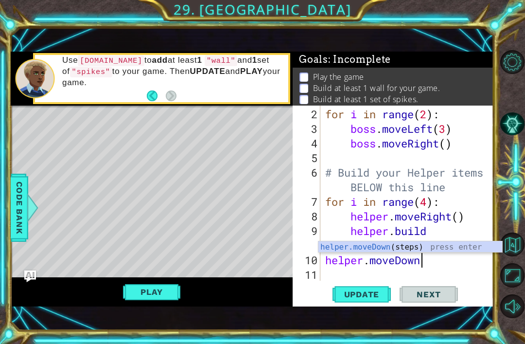
scroll to position [0, 4]
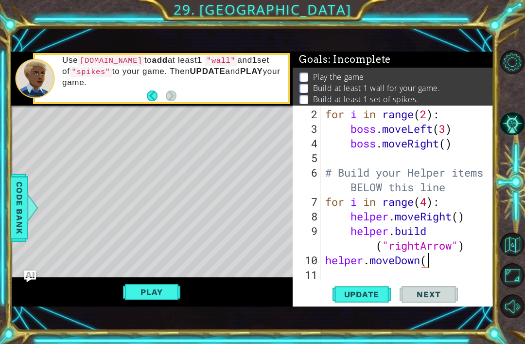
type textarea "helper.moveDown()"
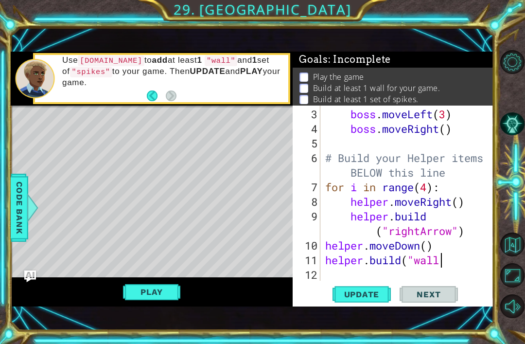
scroll to position [0, 5]
type textarea "helper.build("wall")"
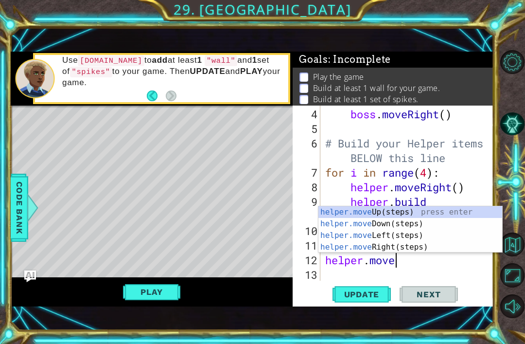
scroll to position [0, 3]
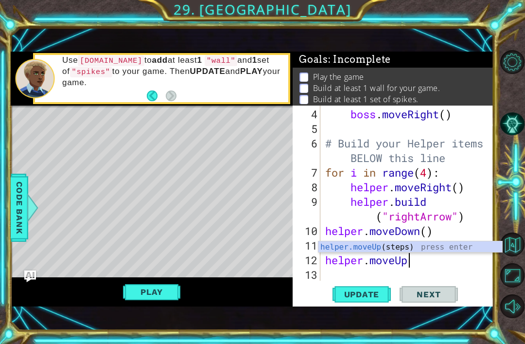
type textarea "helper.moveUp()"
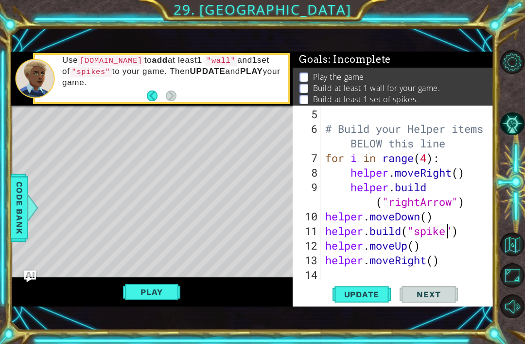
scroll to position [0, 6]
type textarea "helper.moveRight()"
click at [332, 279] on div "# Build your Helper items BELOW this line for i in range ( 4 ) : helper . moveR…" at bounding box center [409, 209] width 173 height 204
type textarea "helper.moveRight()"
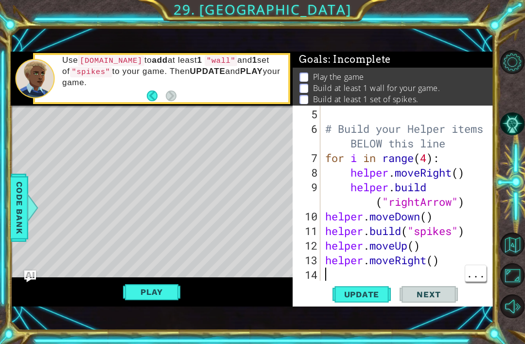
click at [441, 259] on div "# Build your Helper items BELOW this line for i in range ( 4 ) : helper . moveR…" at bounding box center [409, 209] width 173 height 204
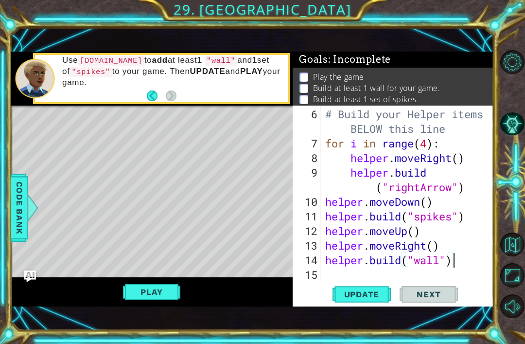
scroll to position [0, 5]
click at [369, 293] on span "Update" at bounding box center [361, 294] width 55 height 10
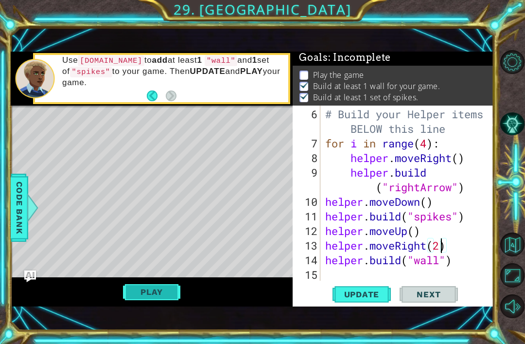
click at [154, 292] on button "Play" at bounding box center [151, 291] width 57 height 18
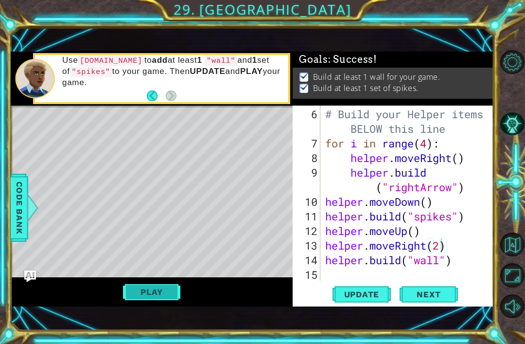
scroll to position [0, 0]
click at [428, 292] on span "Next" at bounding box center [428, 297] width 43 height 10
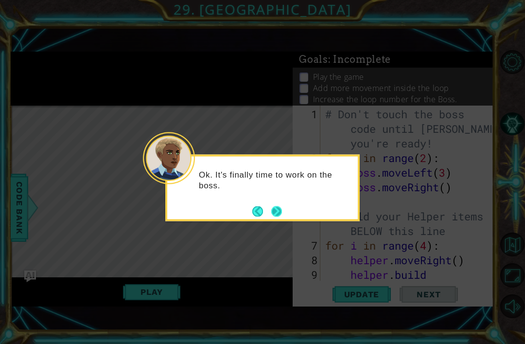
click at [272, 213] on button "Next" at bounding box center [276, 211] width 11 height 11
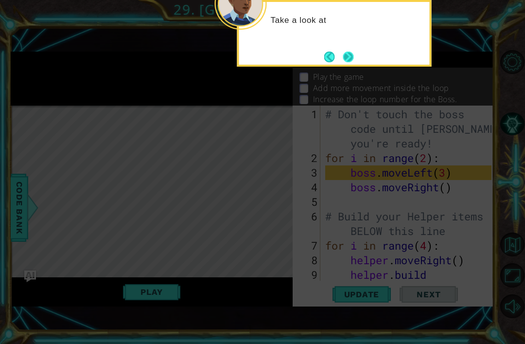
click at [346, 57] on button "Next" at bounding box center [348, 56] width 11 height 11
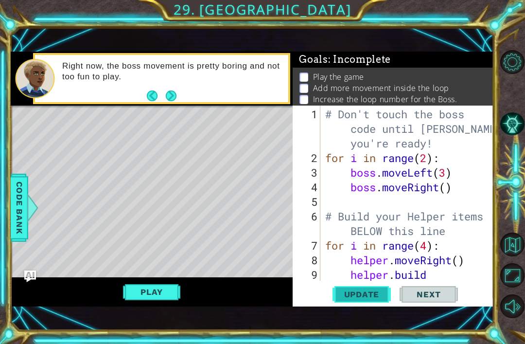
click at [365, 295] on span "Update" at bounding box center [361, 294] width 55 height 10
click at [370, 296] on span "Update" at bounding box center [361, 294] width 55 height 10
click at [372, 294] on span "Update" at bounding box center [361, 294] width 55 height 10
click at [371, 292] on span "Update" at bounding box center [361, 294] width 55 height 10
click at [372, 293] on span "Update" at bounding box center [361, 294] width 55 height 10
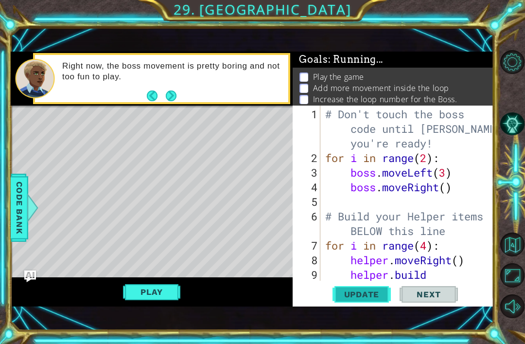
click at [374, 289] on button "Update" at bounding box center [361, 294] width 58 height 20
click at [369, 291] on span "Update" at bounding box center [361, 294] width 55 height 10
click at [365, 293] on span "Update" at bounding box center [361, 294] width 55 height 10
click at [363, 293] on span "Update" at bounding box center [361, 294] width 55 height 10
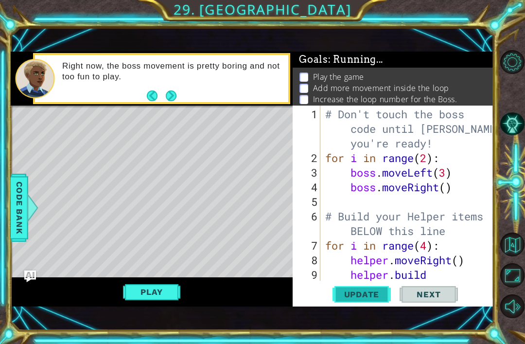
click at [363, 293] on span "Update" at bounding box center [361, 294] width 55 height 10
click at [360, 294] on span "Update" at bounding box center [361, 294] width 55 height 10
click at [168, 97] on button "Next" at bounding box center [170, 95] width 13 height 13
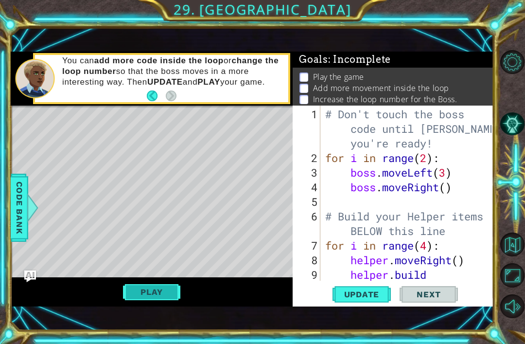
click at [159, 289] on button "Play" at bounding box center [151, 291] width 57 height 18
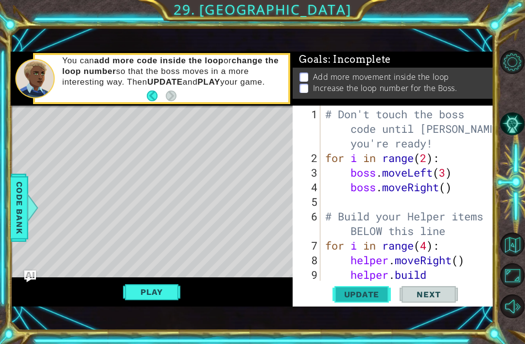
click at [362, 292] on span "Update" at bounding box center [361, 294] width 55 height 10
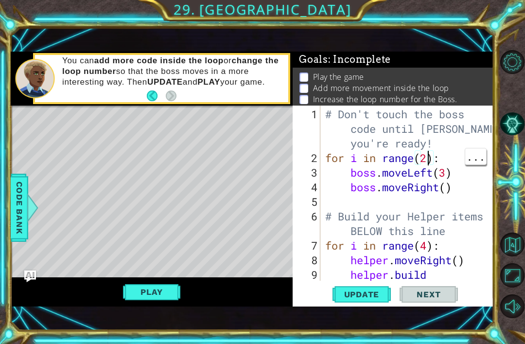
click at [426, 159] on div "# Don't touch the boss code until Vega says you're ready! for i in range ( 2 ) …" at bounding box center [409, 231] width 173 height 248
click at [424, 160] on div "# Don't touch the boss code until Vega says you're ready! for i in range ( 6 ) …" at bounding box center [409, 231] width 173 height 248
click at [447, 171] on div "# Don't touch the boss code until Vega says you're ready! for i in range ( 10 )…" at bounding box center [409, 231] width 173 height 248
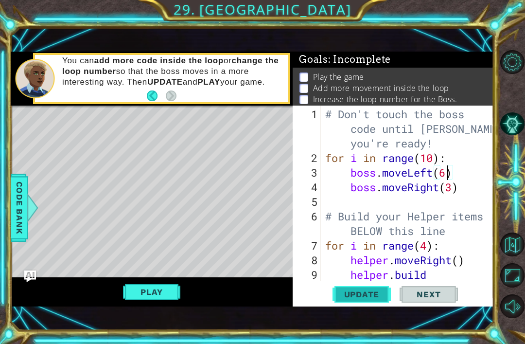
click at [373, 295] on span "Update" at bounding box center [361, 294] width 55 height 10
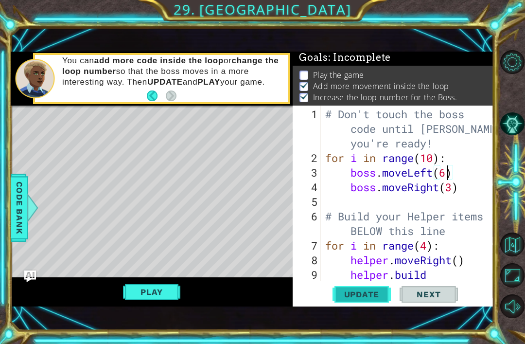
click at [371, 295] on span "Update" at bounding box center [361, 294] width 55 height 10
click at [162, 287] on button "Play" at bounding box center [151, 291] width 57 height 18
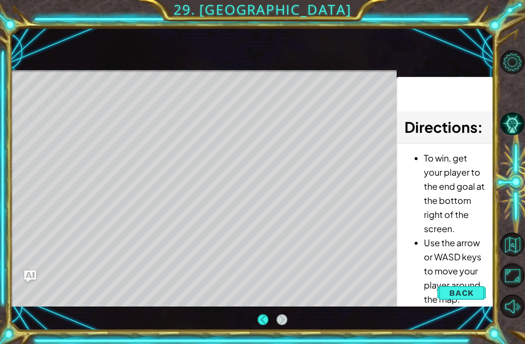
scroll to position [31, 0]
click at [462, 292] on span "Back" at bounding box center [461, 293] width 25 height 10
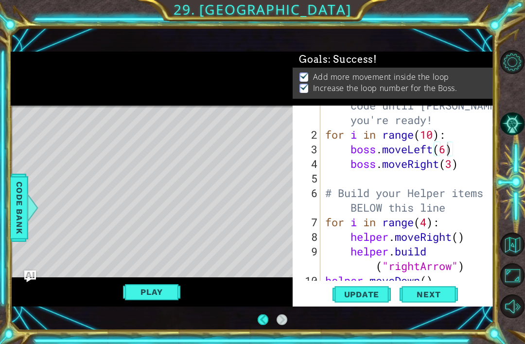
scroll to position [0, 0]
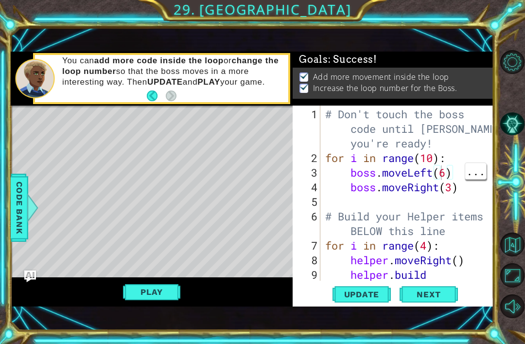
click at [436, 176] on div "# Don't touch the boss code until Vega says you're ready! for i in range ( 10 )…" at bounding box center [409, 231] width 173 height 248
click at [442, 175] on div "# Don't touch the boss code until Vega says you're ready! for i in range ( 10 )…" at bounding box center [409, 231] width 173 height 248
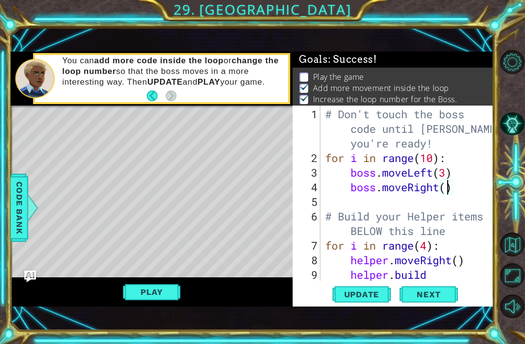
scroll to position [0, 6]
type textarea "boss.moveRight(6)"
click at [430, 295] on span "Next" at bounding box center [428, 297] width 43 height 10
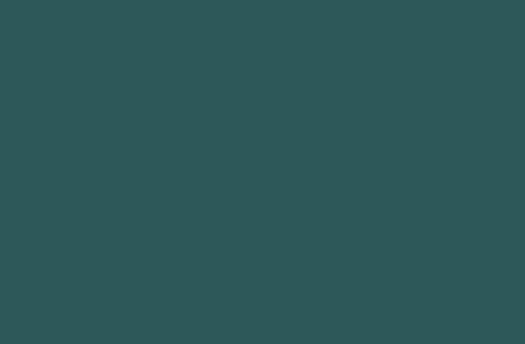
click at [375, 295] on body "1 2 3 4 5 6 7 8 9 " rightArro w " press enter ההההההההההההההההההההההההההההההההה…" at bounding box center [262, 172] width 525 height 344
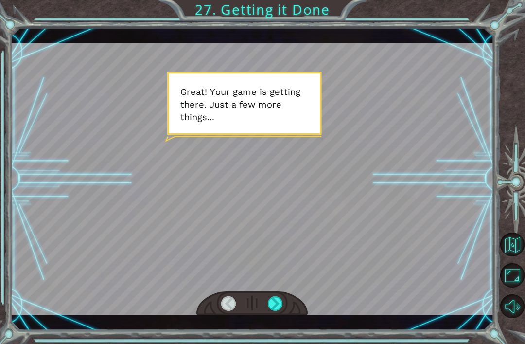
click at [185, 130] on div at bounding box center [252, 179] width 483 height 272
click at [272, 306] on div at bounding box center [275, 303] width 15 height 15
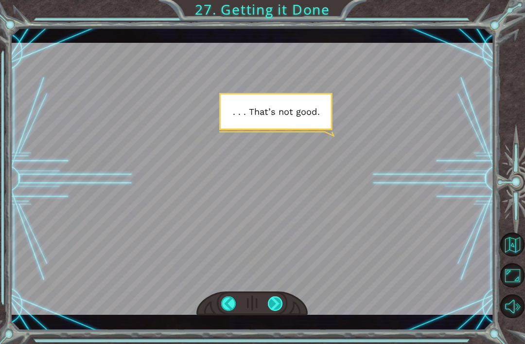
click at [269, 305] on div at bounding box center [275, 303] width 15 height 15
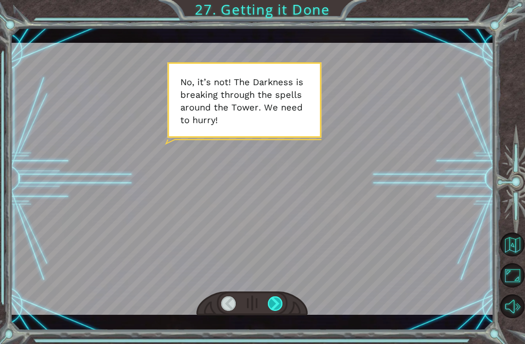
click at [278, 301] on div at bounding box center [275, 303] width 15 height 15
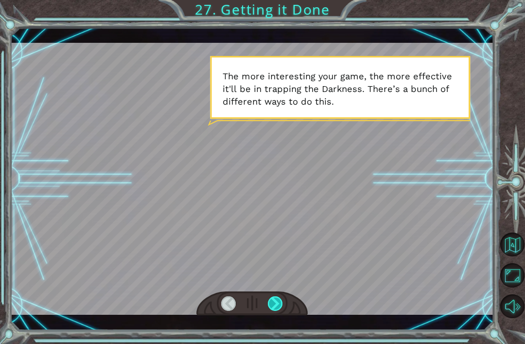
click at [282, 302] on div at bounding box center [275, 303] width 15 height 15
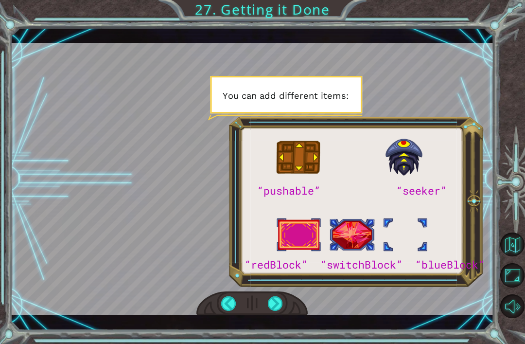
click at [384, 272] on div at bounding box center [252, 179] width 483 height 272
click at [278, 303] on div at bounding box center [275, 303] width 15 height 15
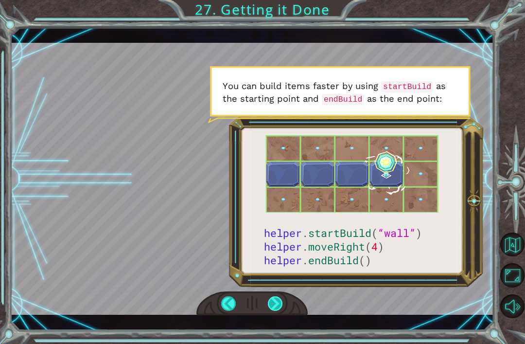
click at [273, 306] on div at bounding box center [275, 303] width 15 height 15
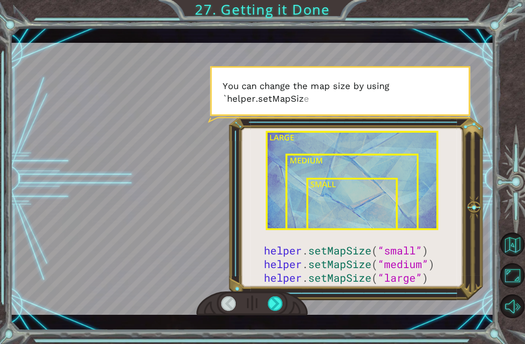
click at [278, 290] on div at bounding box center [252, 179] width 483 height 272
click at [282, 305] on div at bounding box center [275, 303] width 15 height 15
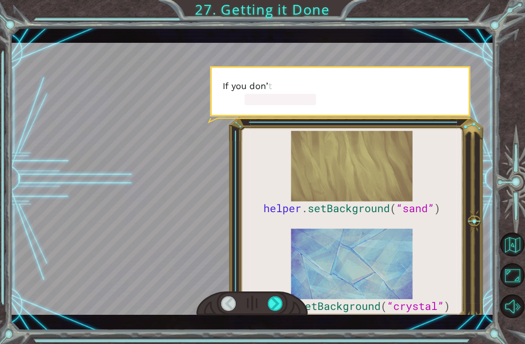
click at [291, 304] on div at bounding box center [251, 303] width 111 height 24
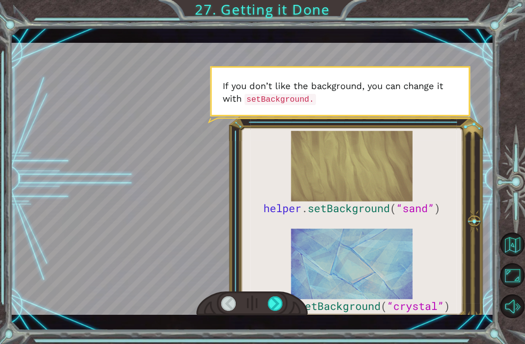
click at [287, 299] on div at bounding box center [251, 303] width 111 height 24
click at [282, 297] on div at bounding box center [275, 303] width 15 height 15
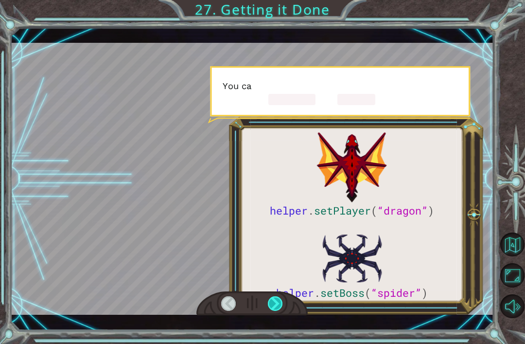
click at [281, 298] on div at bounding box center [275, 303] width 15 height 15
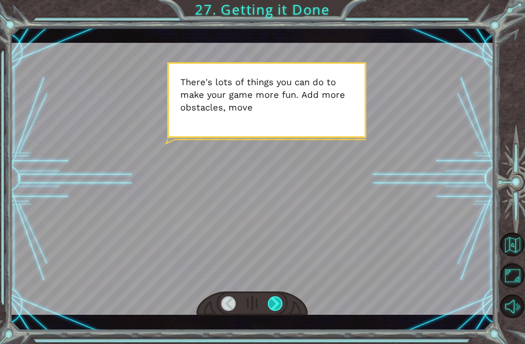
click at [276, 301] on div at bounding box center [275, 303] width 15 height 15
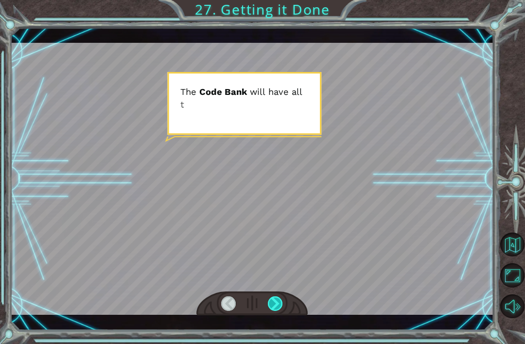
click at [277, 301] on div at bounding box center [275, 303] width 15 height 15
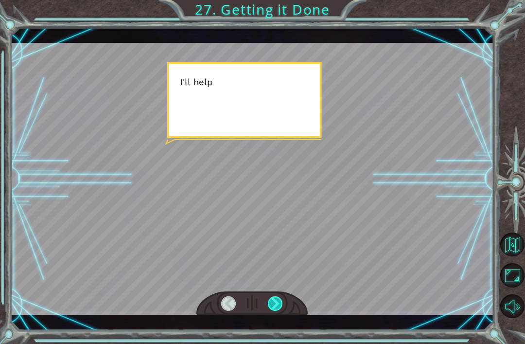
click at [280, 303] on div at bounding box center [275, 303] width 15 height 15
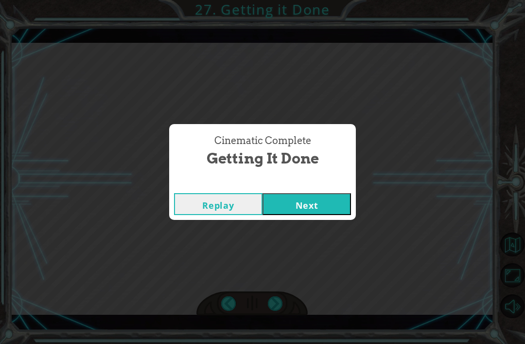
click at [282, 303] on div "Cinematic Complete Getting it Done Replay Next" at bounding box center [262, 172] width 525 height 344
click at [303, 199] on button "Next" at bounding box center [306, 204] width 88 height 22
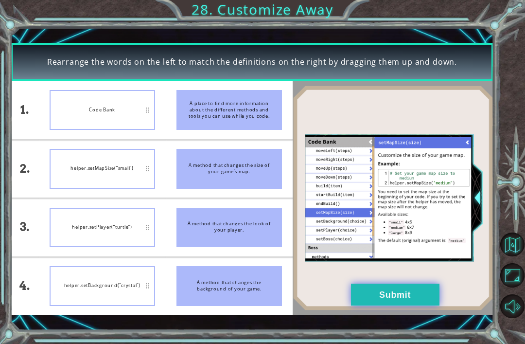
click at [390, 293] on button "Submit" at bounding box center [395, 294] width 88 height 22
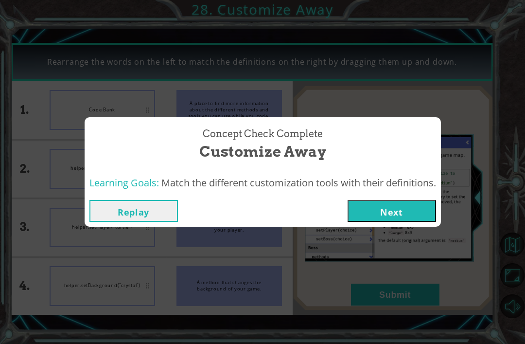
click at [403, 211] on button "Next" at bounding box center [391, 211] width 88 height 22
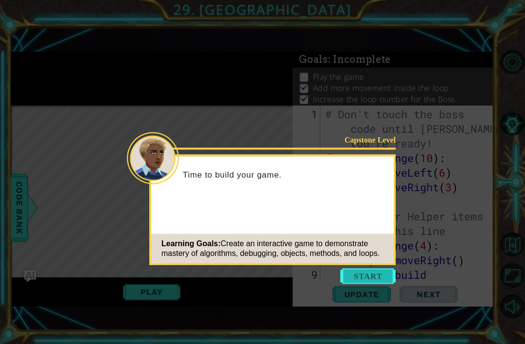
click at [367, 275] on button "Start" at bounding box center [367, 276] width 55 height 16
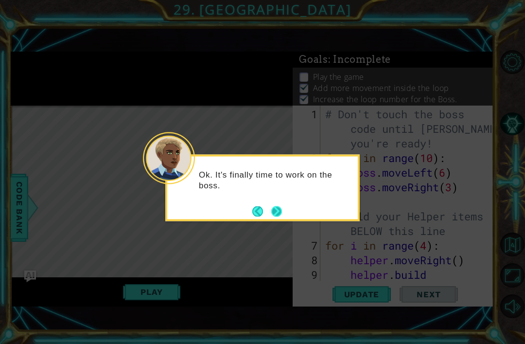
click at [278, 214] on button "Next" at bounding box center [276, 211] width 11 height 11
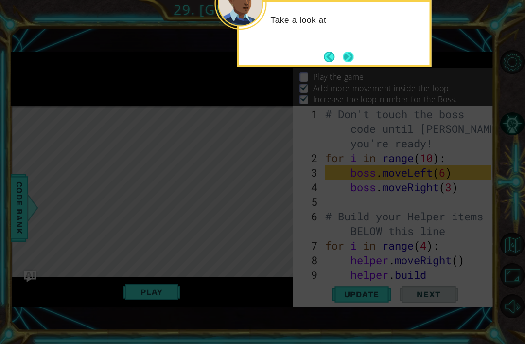
click at [349, 62] on button "Next" at bounding box center [348, 57] width 11 height 11
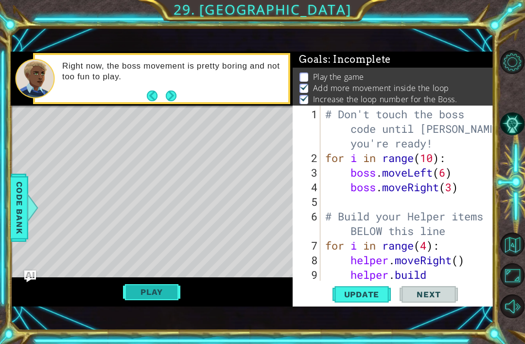
click at [158, 290] on button "Play" at bounding box center [151, 291] width 57 height 18
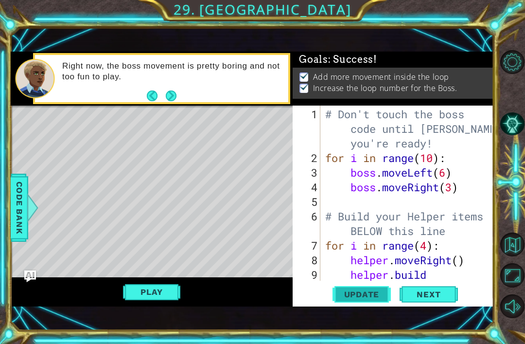
click at [356, 289] on span "Update" at bounding box center [361, 294] width 55 height 10
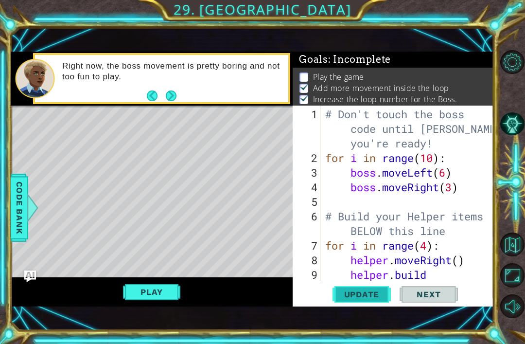
scroll to position [2, 0]
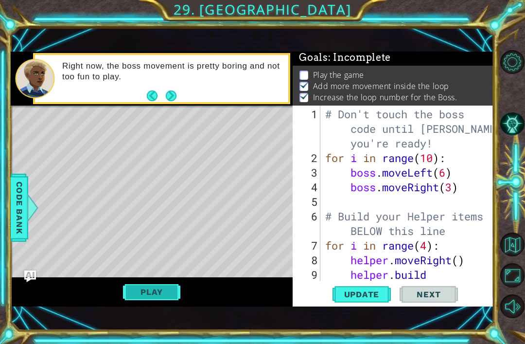
click at [151, 294] on button "Play" at bounding box center [151, 291] width 57 height 18
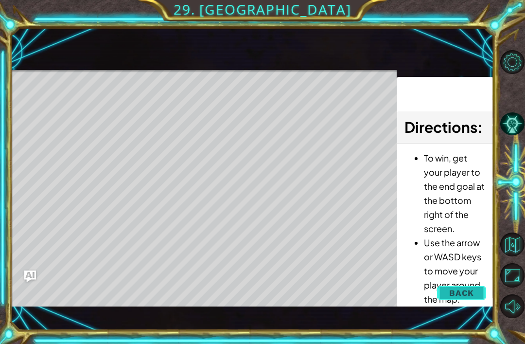
click at [460, 292] on span "Back" at bounding box center [461, 293] width 25 height 10
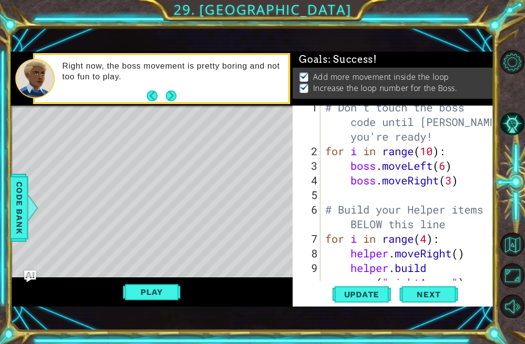
scroll to position [0, 0]
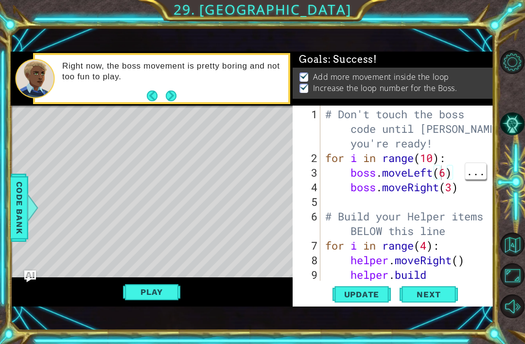
click at [442, 173] on div "# Don't touch the boss code until Vega says you're ready! for i in range ( 10 )…" at bounding box center [409, 231] width 173 height 248
click at [444, 173] on div "# Don't touch the boss code until Vega says you're ready! for i in range ( 10 )…" at bounding box center [409, 231] width 173 height 248
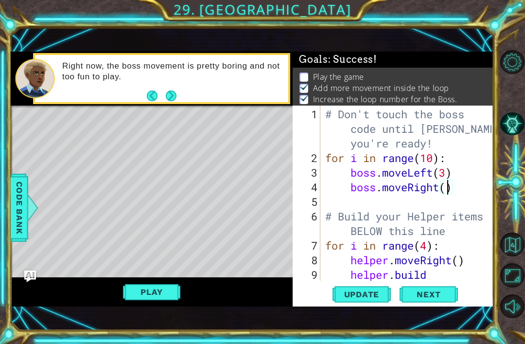
scroll to position [0, 6]
click at [372, 297] on span "Update" at bounding box center [361, 294] width 55 height 10
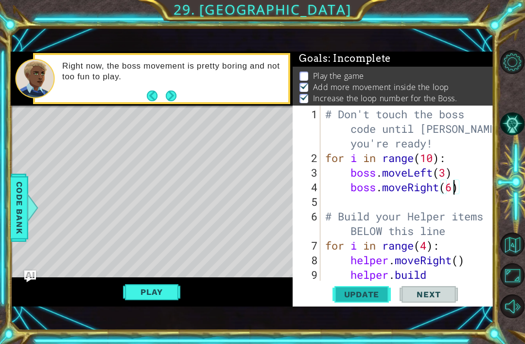
scroll to position [2, 0]
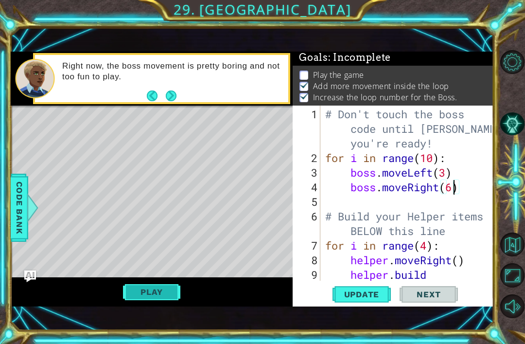
click at [158, 289] on button "Play" at bounding box center [151, 291] width 57 height 18
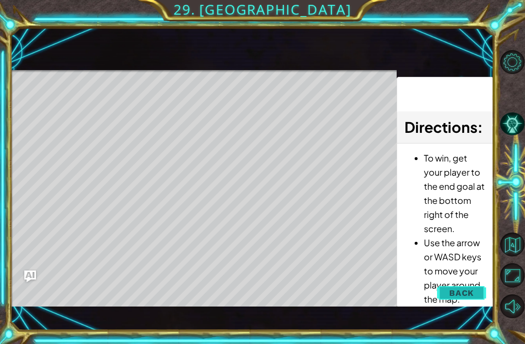
click at [460, 288] on span "Back" at bounding box center [461, 293] width 25 height 10
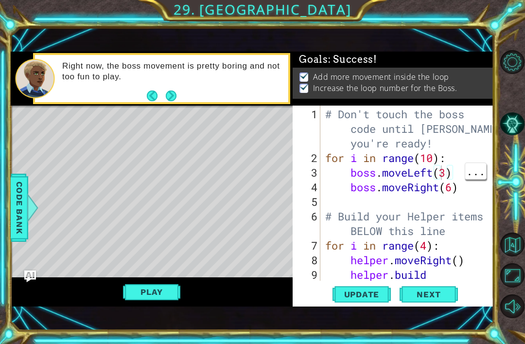
click at [442, 174] on div "# Don't touch the boss code until Vega says you're ready! for i in range ( 10 )…" at bounding box center [409, 231] width 173 height 248
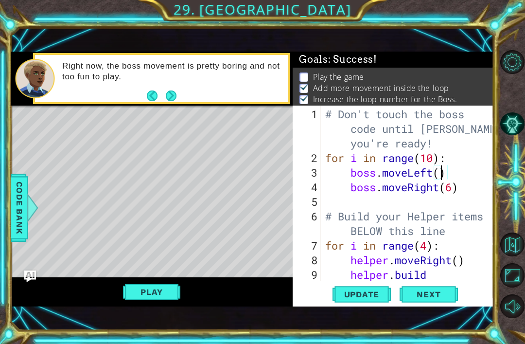
scroll to position [0, 5]
type textarea "boss.moveLeft(1)"
click at [426, 298] on span "Next" at bounding box center [428, 295] width 43 height 10
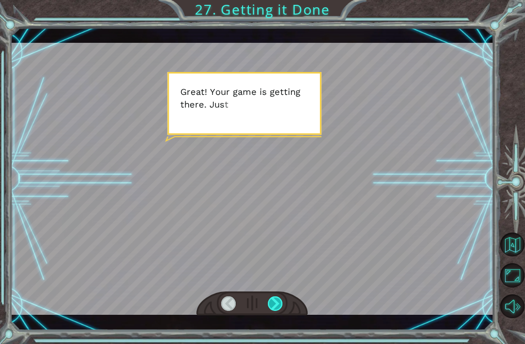
click at [279, 311] on div at bounding box center [275, 303] width 15 height 15
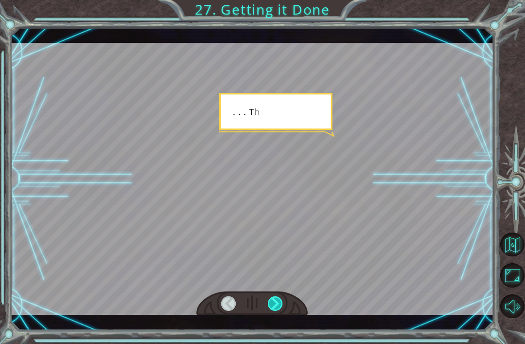
click at [271, 302] on div at bounding box center [275, 303] width 15 height 15
click at [273, 302] on div at bounding box center [275, 303] width 15 height 15
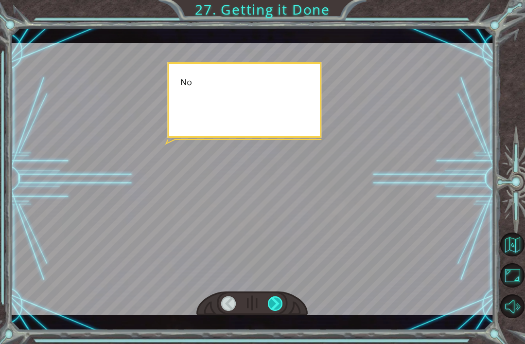
click at [271, 297] on div at bounding box center [275, 303] width 15 height 15
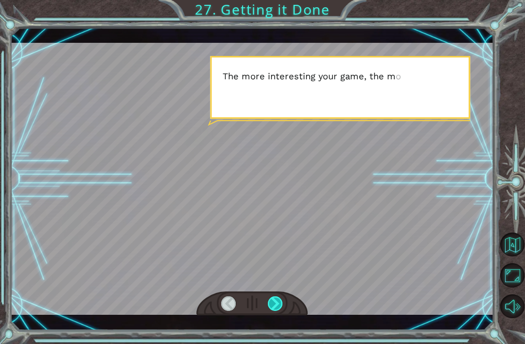
click at [270, 300] on div at bounding box center [275, 303] width 15 height 15
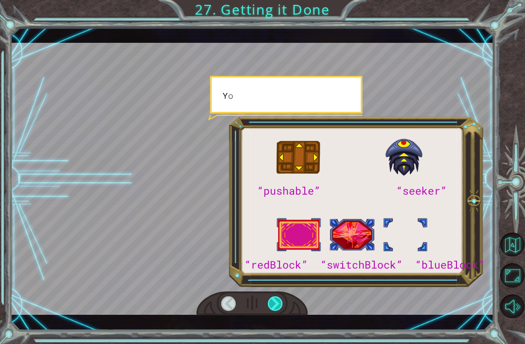
click at [271, 302] on div at bounding box center [275, 303] width 15 height 15
click at [271, 303] on div at bounding box center [275, 303] width 15 height 15
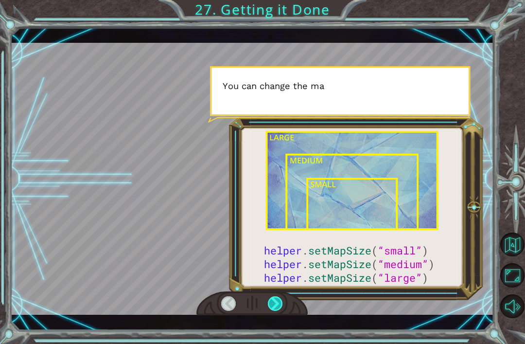
click at [269, 311] on div at bounding box center [275, 303] width 15 height 15
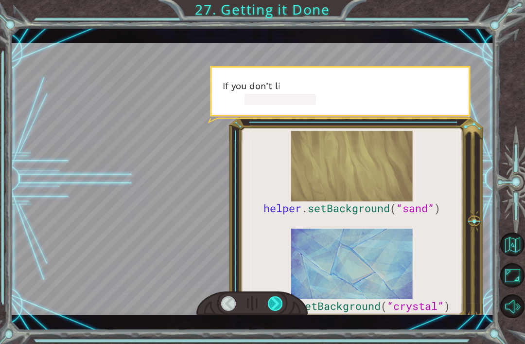
click at [277, 302] on div at bounding box center [275, 303] width 15 height 15
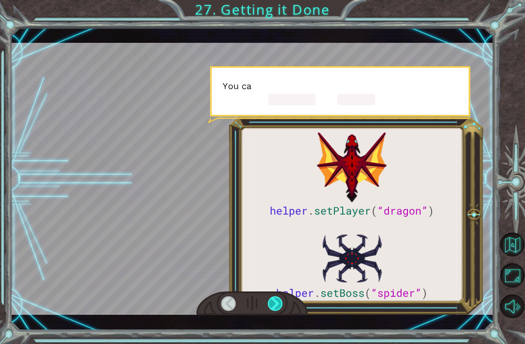
click at [278, 301] on div at bounding box center [275, 303] width 15 height 15
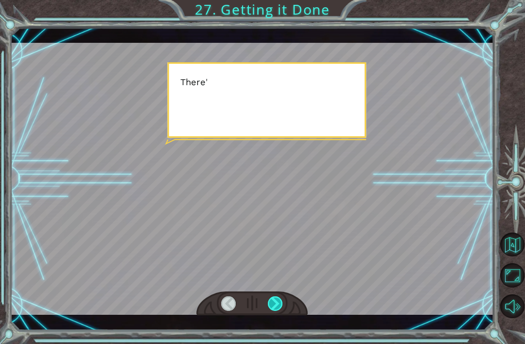
click at [277, 299] on div at bounding box center [275, 303] width 15 height 15
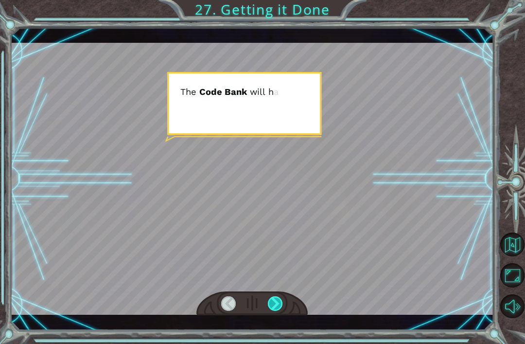
click at [279, 301] on div at bounding box center [275, 303] width 15 height 15
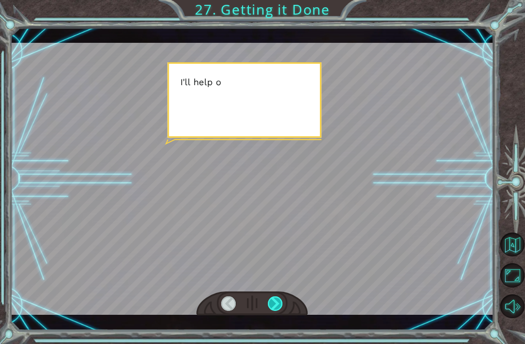
click at [274, 300] on div at bounding box center [275, 303] width 15 height 15
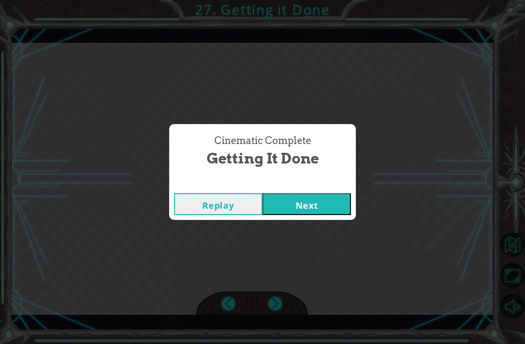
click at [316, 207] on button "Next" at bounding box center [306, 204] width 88 height 22
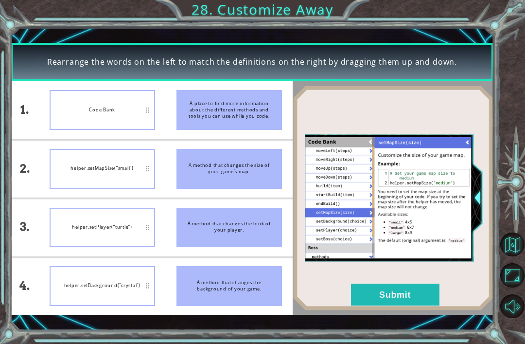
click at [400, 295] on button "Submit" at bounding box center [395, 294] width 88 height 22
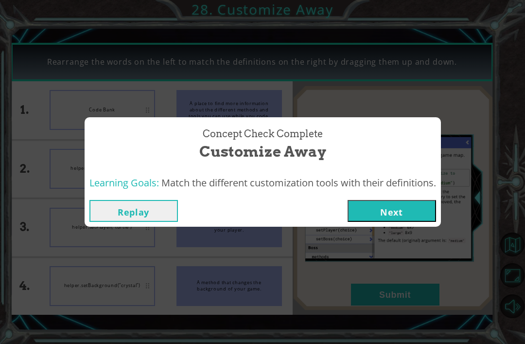
click at [413, 215] on button "Next" at bounding box center [391, 211] width 88 height 22
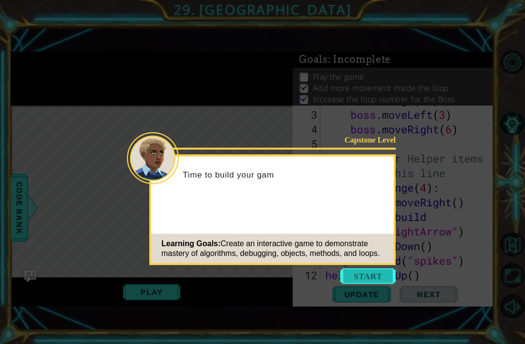
click at [371, 273] on button "Start" at bounding box center [367, 276] width 55 height 16
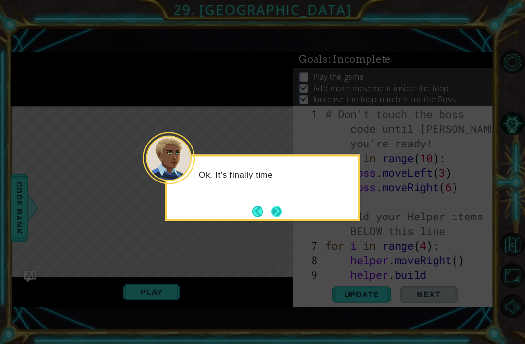
click at [282, 209] on button "Next" at bounding box center [276, 211] width 11 height 11
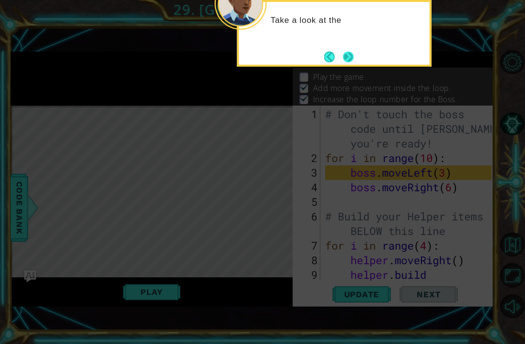
click at [353, 56] on button "Next" at bounding box center [348, 57] width 11 height 11
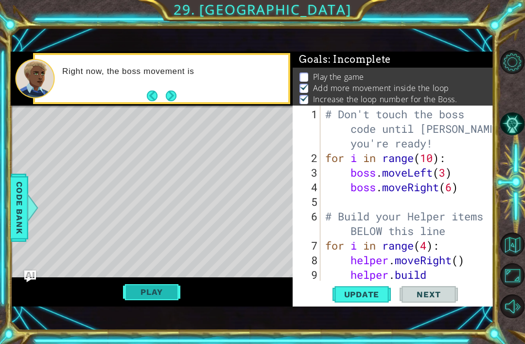
click at [142, 295] on button "Play" at bounding box center [151, 291] width 57 height 18
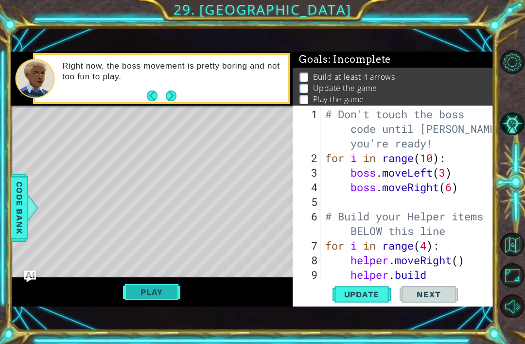
scroll to position [102, 0]
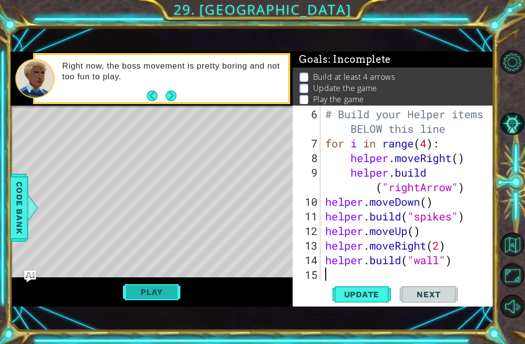
click at [163, 294] on button "Play" at bounding box center [151, 291] width 57 height 18
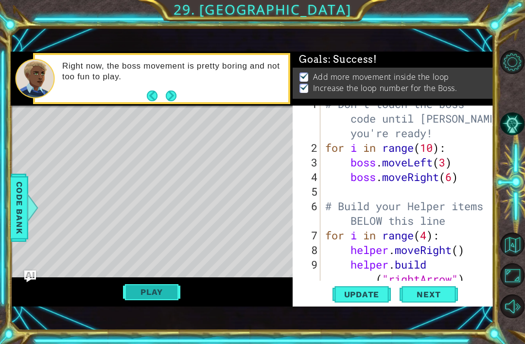
scroll to position [0, 0]
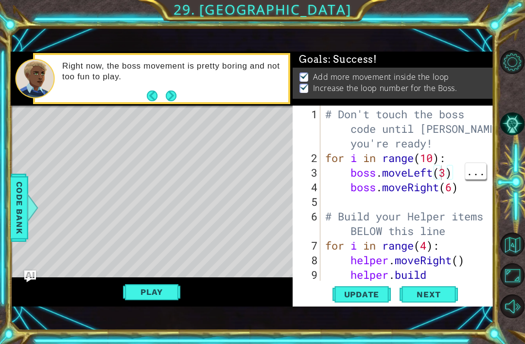
click at [440, 172] on div "# Don't touch the boss code until Vega says you're ready! for i in range ( 10 )…" at bounding box center [409, 231] width 173 height 248
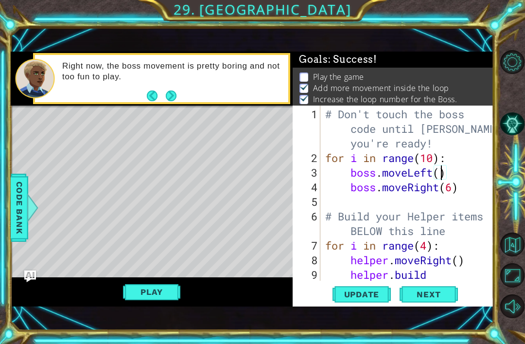
scroll to position [0, 5]
click at [367, 294] on span "Update" at bounding box center [361, 294] width 55 height 10
click at [150, 294] on button "Play" at bounding box center [151, 291] width 57 height 18
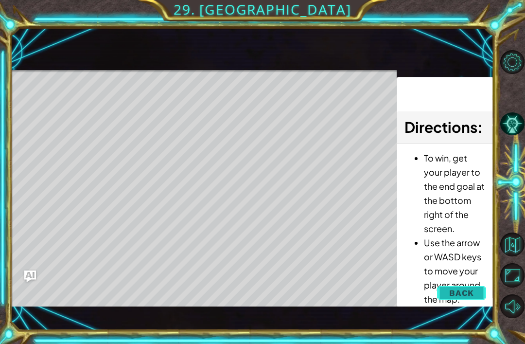
click at [462, 294] on span "Back" at bounding box center [461, 293] width 25 height 10
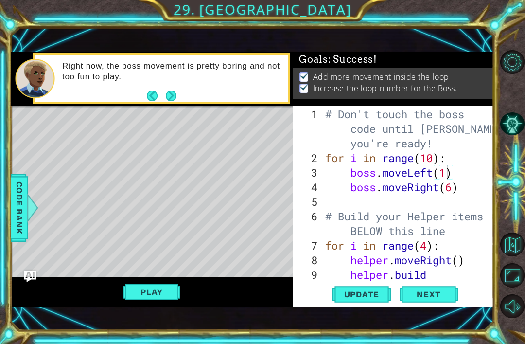
click at [446, 171] on div "# Don't touch the boss code until Vega says you're ready! for i in range ( 10 )…" at bounding box center [409, 231] width 173 height 248
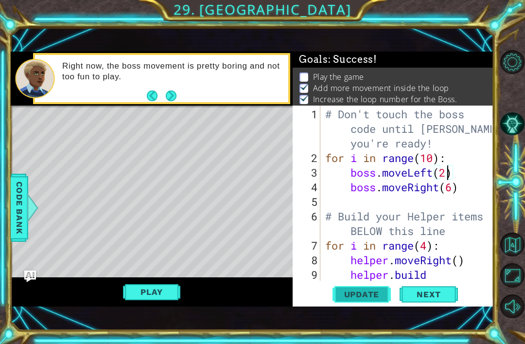
click at [371, 293] on span "Update" at bounding box center [361, 294] width 55 height 10
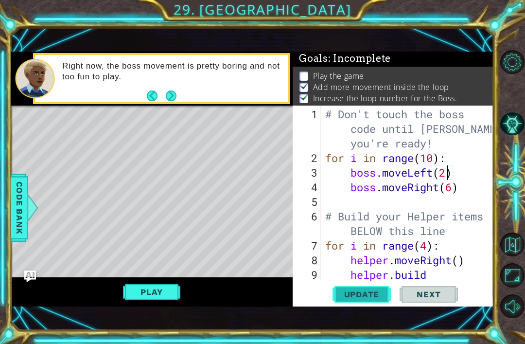
scroll to position [2, 0]
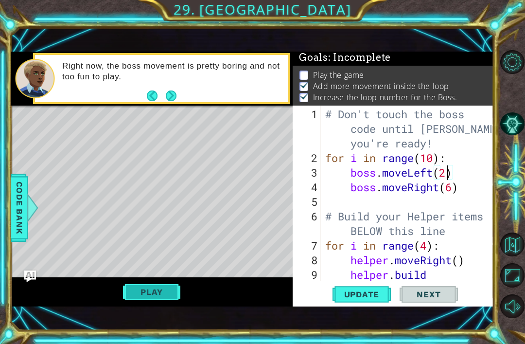
click at [156, 295] on button "Play" at bounding box center [151, 291] width 57 height 18
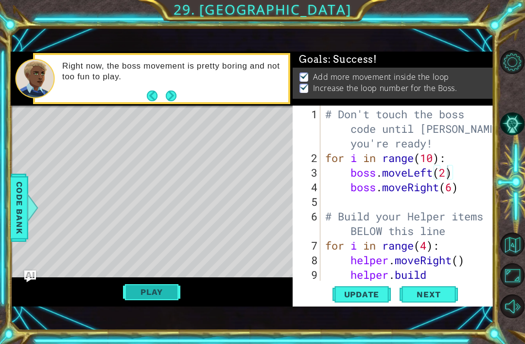
scroll to position [0, 0]
click at [447, 173] on div "# Don't touch the boss code until Vega says you're ready! for i in range ( 10 )…" at bounding box center [409, 231] width 173 height 248
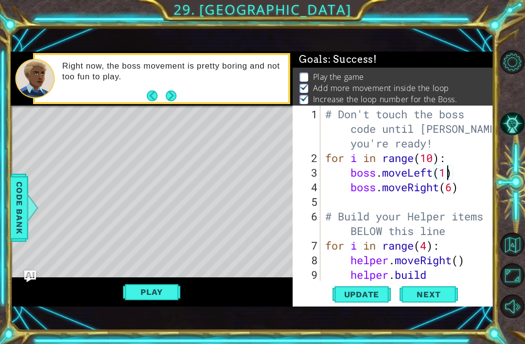
scroll to position [0, 6]
click at [365, 296] on span "Update" at bounding box center [361, 294] width 55 height 10
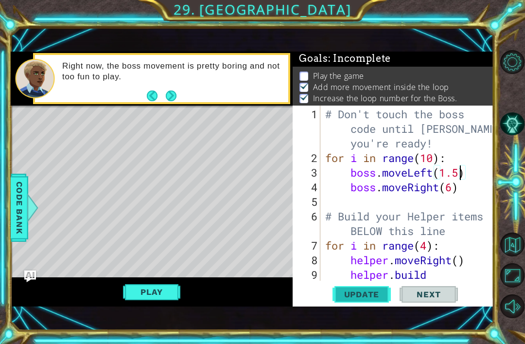
scroll to position [2, 0]
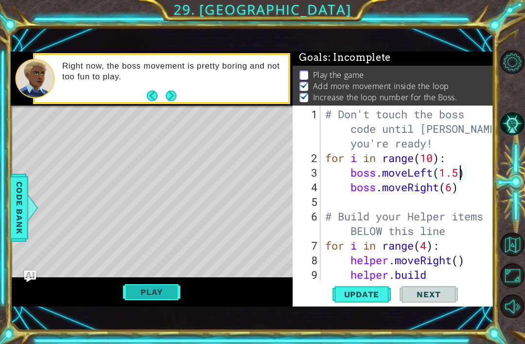
click at [159, 289] on button "Play" at bounding box center [151, 291] width 57 height 18
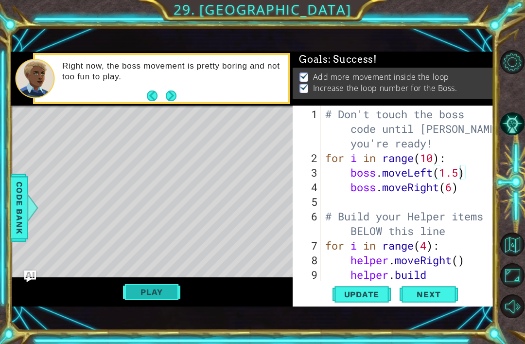
scroll to position [0, 0]
click at [461, 172] on div "# Don't touch the boss code until Vega says you're ready! for i in range ( 10 )…" at bounding box center [409, 231] width 173 height 248
click at [457, 173] on div "# Don't touch the boss code until Vega says you're ready! for i in range ( 10 )…" at bounding box center [409, 231] width 173 height 248
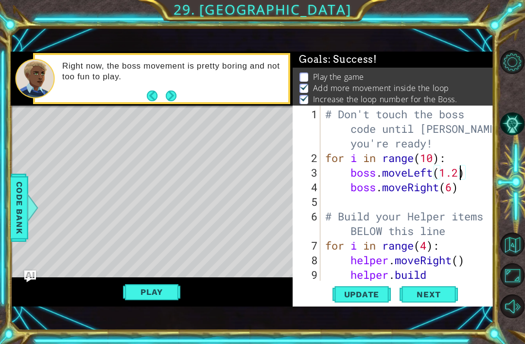
scroll to position [0, 6]
click at [356, 280] on div "# Don't touch the boss code until Vega says you're ready! for i in range ( 10 )…" at bounding box center [409, 231] width 173 height 248
click at [360, 293] on span "Update" at bounding box center [361, 294] width 55 height 10
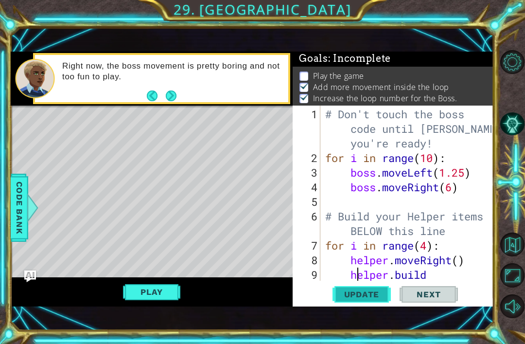
scroll to position [2, 0]
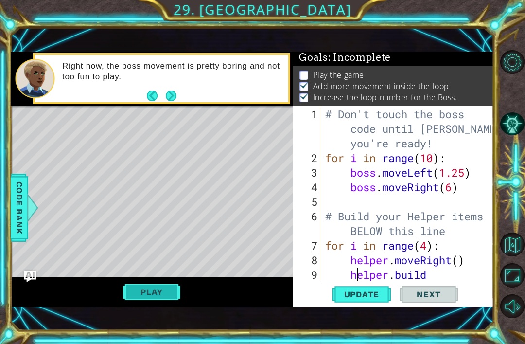
click at [157, 290] on button "Play" at bounding box center [151, 291] width 57 height 18
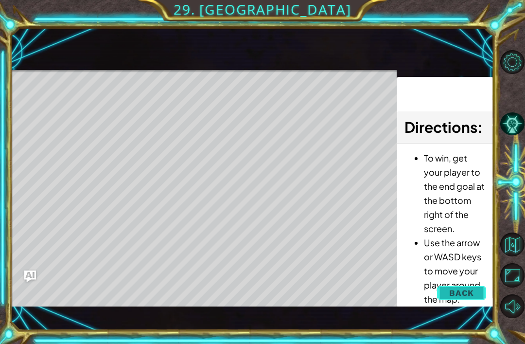
click at [462, 302] on button "Back" at bounding box center [461, 292] width 49 height 19
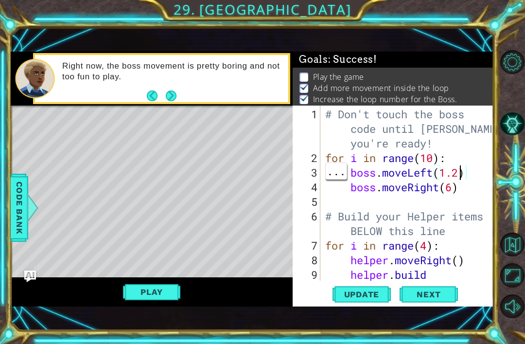
scroll to position [0, 6]
click at [363, 299] on span "Update" at bounding box center [361, 294] width 55 height 10
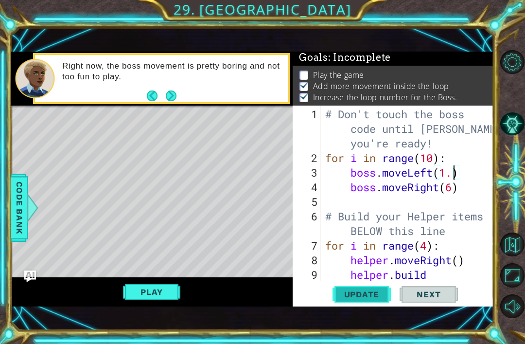
scroll to position [2, 0]
click at [171, 293] on button "Play" at bounding box center [151, 291] width 57 height 18
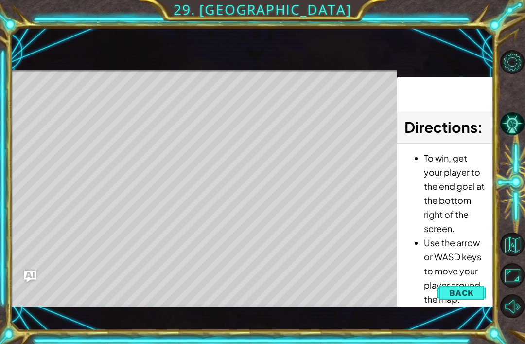
type textarea "boss.moveRight(6)"
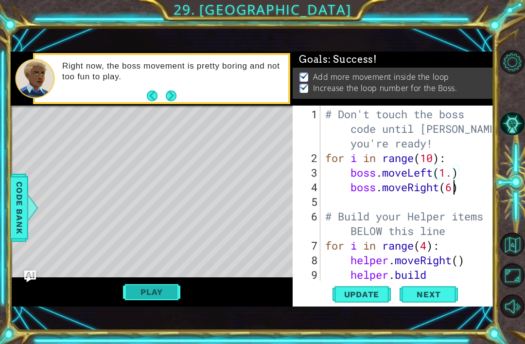
scroll to position [0, 0]
type textarea "# Build your Helper items BELOW this line"
click at [433, 294] on span "Next" at bounding box center [428, 296] width 43 height 10
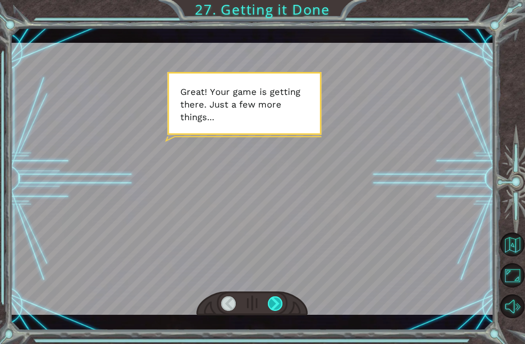
click at [283, 302] on div at bounding box center [275, 303] width 15 height 15
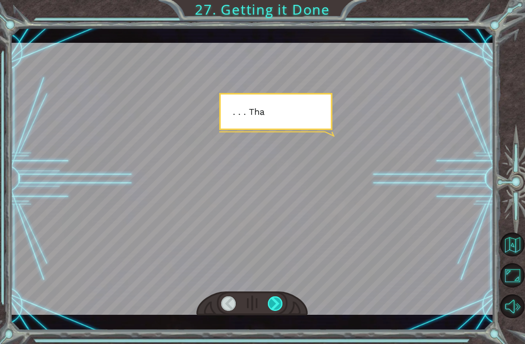
click at [270, 305] on div at bounding box center [275, 303] width 15 height 15
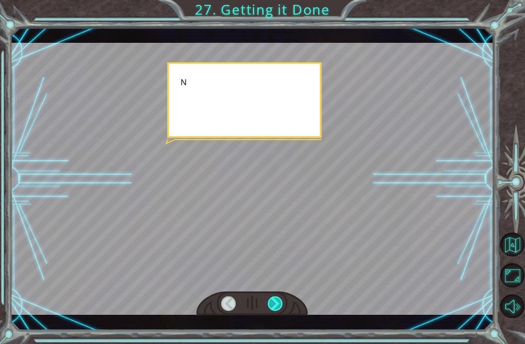
click at [269, 307] on div at bounding box center [275, 303] width 15 height 15
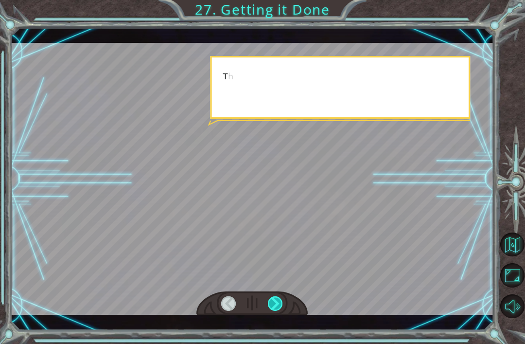
click at [270, 308] on div at bounding box center [275, 303] width 15 height 15
click at [269, 307] on div at bounding box center [275, 303] width 15 height 15
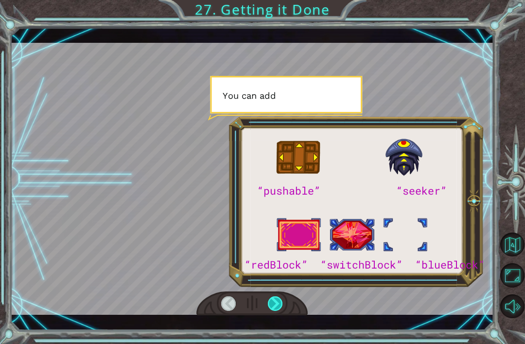
click at [270, 307] on div at bounding box center [275, 303] width 15 height 15
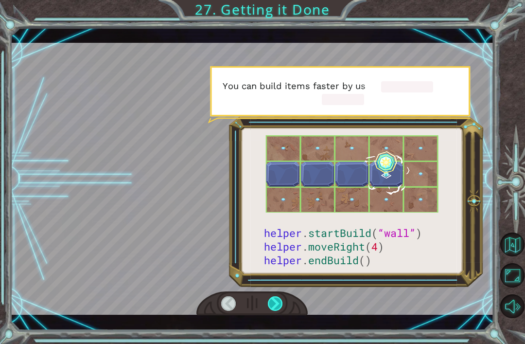
click at [270, 310] on div at bounding box center [275, 303] width 15 height 15
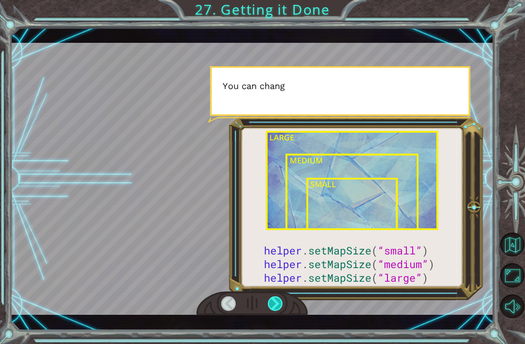
click at [273, 306] on div at bounding box center [275, 303] width 15 height 15
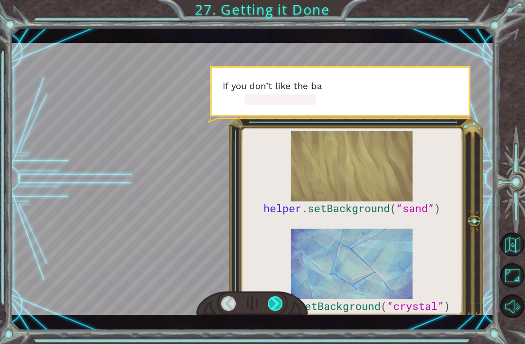
click at [272, 306] on div at bounding box center [275, 303] width 15 height 15
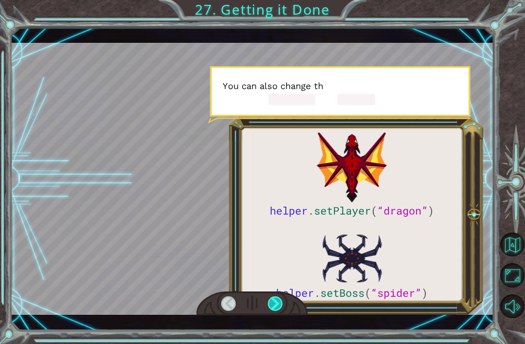
click at [274, 310] on div at bounding box center [275, 303] width 15 height 15
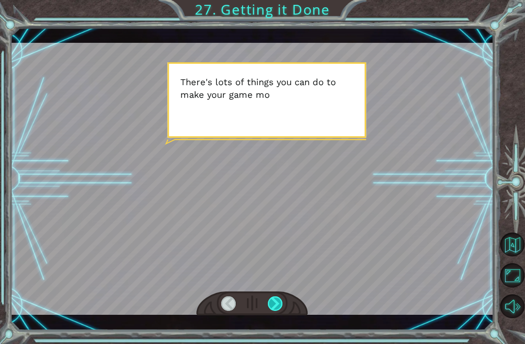
click at [275, 305] on div at bounding box center [275, 303] width 15 height 15
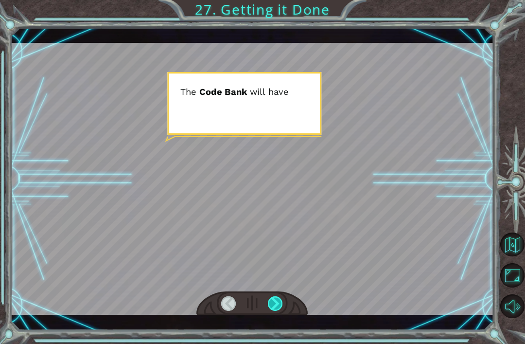
click at [274, 308] on div at bounding box center [275, 303] width 15 height 15
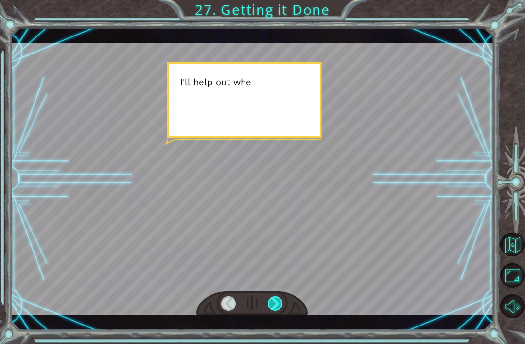
click at [277, 299] on div at bounding box center [275, 303] width 15 height 15
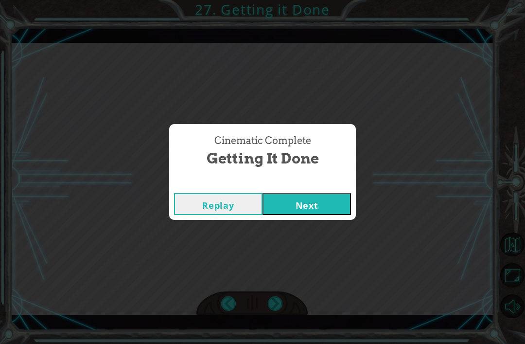
click at [330, 201] on button "Next" at bounding box center [306, 204] width 88 height 22
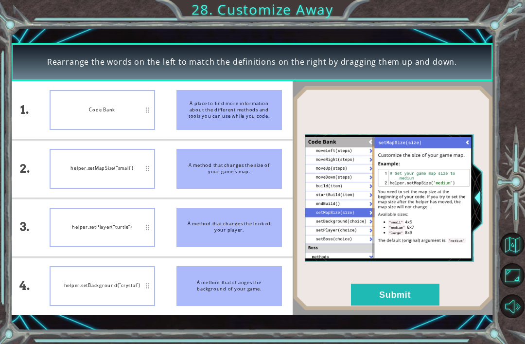
click at [416, 309] on img at bounding box center [393, 198] width 201 height 224
click at [400, 296] on button "Submit" at bounding box center [395, 294] width 88 height 22
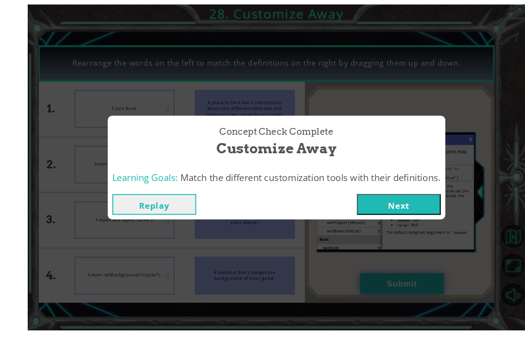
scroll to position [22, 0]
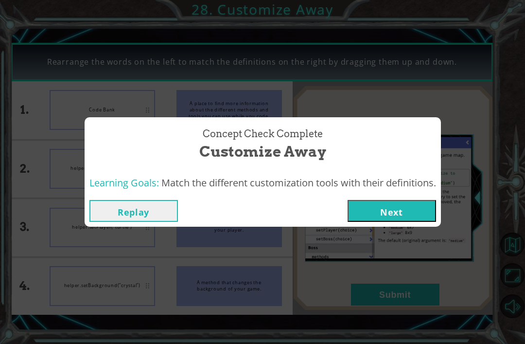
click at [386, 200] on button "Next" at bounding box center [391, 211] width 88 height 22
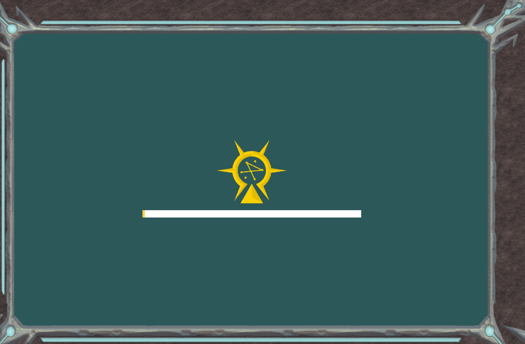
click at [388, 227] on div "Goals Error loading from server. Try refreshing the page. You'll need to join a…" at bounding box center [262, 172] width 525 height 344
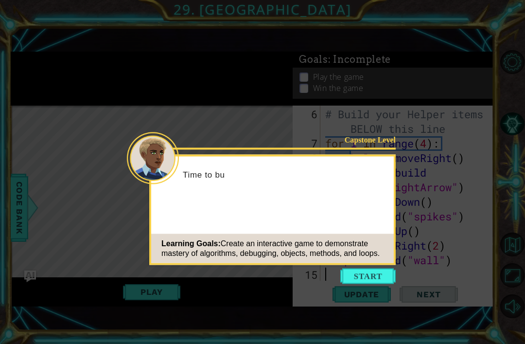
scroll to position [102, 0]
click at [376, 274] on button "Start" at bounding box center [367, 276] width 55 height 16
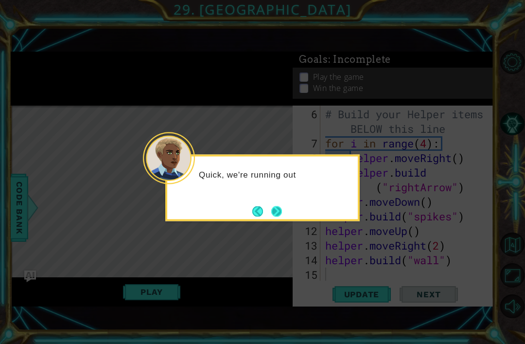
click at [276, 212] on button "Next" at bounding box center [276, 211] width 11 height 11
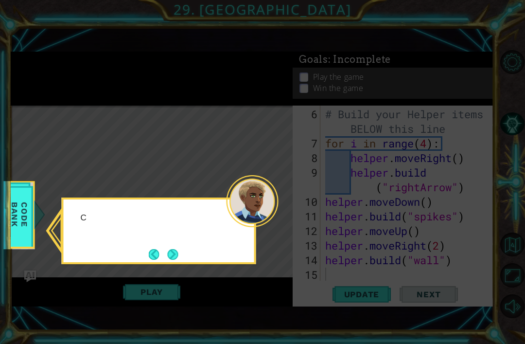
click at [275, 211] on div at bounding box center [252, 201] width 52 height 52
click at [173, 251] on button "Next" at bounding box center [173, 254] width 11 height 11
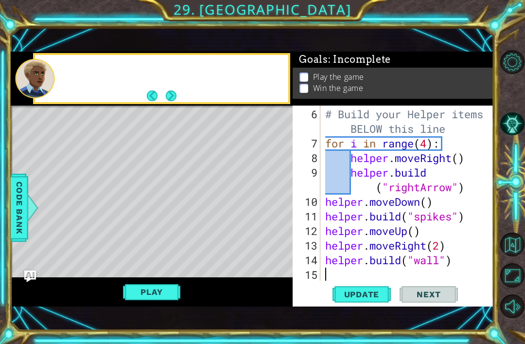
click at [173, 256] on div "Level Map" at bounding box center [235, 248] width 449 height 286
click at [377, 298] on span "Update" at bounding box center [361, 294] width 55 height 10
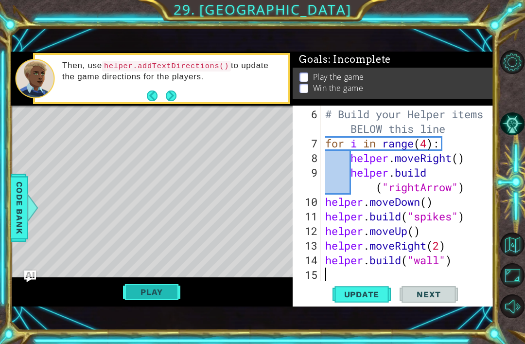
click at [162, 293] on button "Play" at bounding box center [151, 291] width 57 height 18
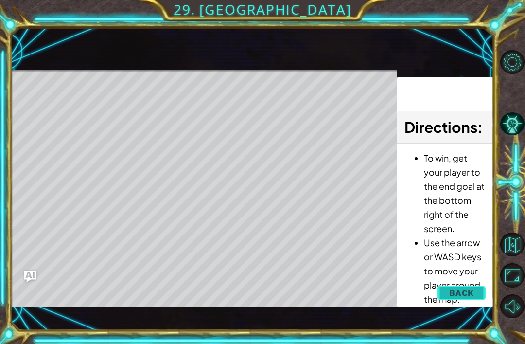
click at [464, 288] on span "Back" at bounding box center [461, 293] width 25 height 10
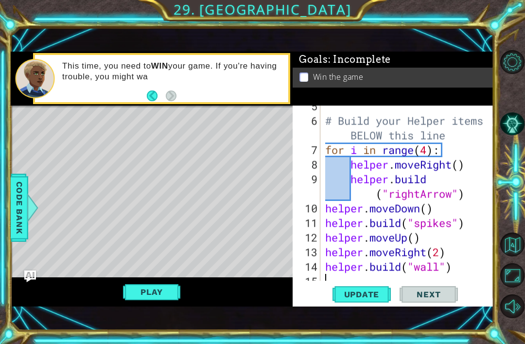
scroll to position [99, 0]
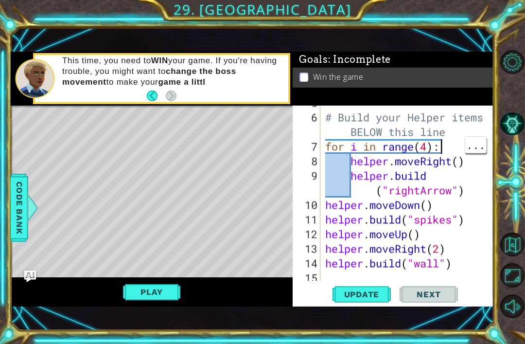
type textarea "# Build your Helper items BELOW this line"
click at [444, 130] on div "# Build your Helper items BELOW this line for i in range ( 4 ) : helper . moveR…" at bounding box center [409, 197] width 173 height 204
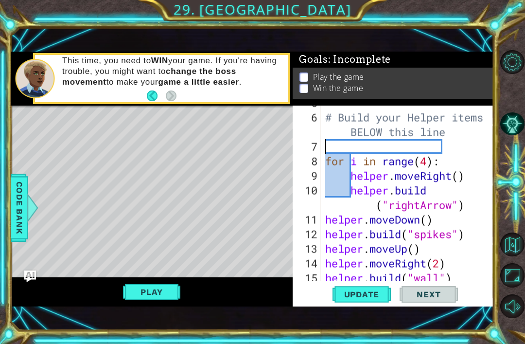
type textarea "h"
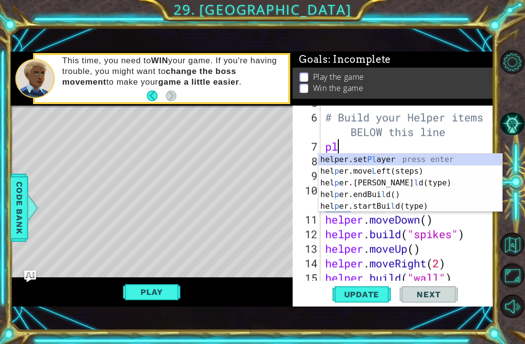
scroll to position [0, 0]
type textarea "p"
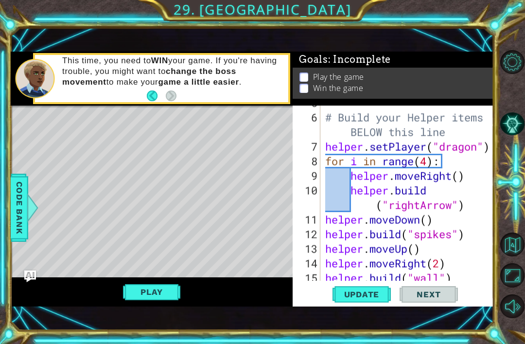
scroll to position [0, 7]
click at [364, 292] on span "Update" at bounding box center [361, 294] width 55 height 10
click at [368, 295] on span "Update" at bounding box center [361, 294] width 55 height 10
click at [366, 301] on button "Update" at bounding box center [361, 294] width 58 height 20
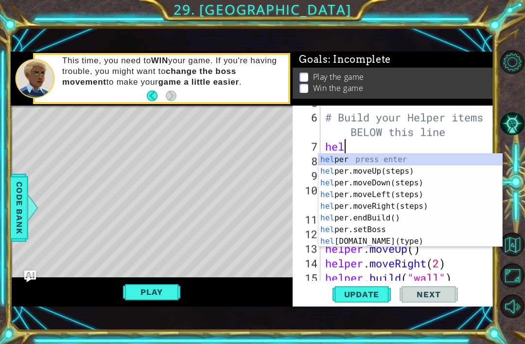
scroll to position [0, 0]
type textarea "h"
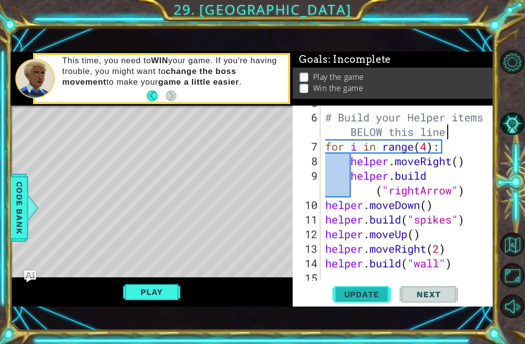
click at [373, 294] on span "Update" at bounding box center [361, 294] width 55 height 10
click at [143, 299] on button "Play" at bounding box center [151, 291] width 57 height 18
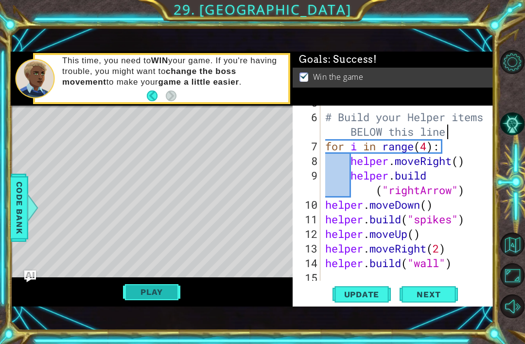
scroll to position [0, 5]
type textarea "helper.moveRight()"
click at [422, 302] on button "Next" at bounding box center [428, 294] width 58 height 20
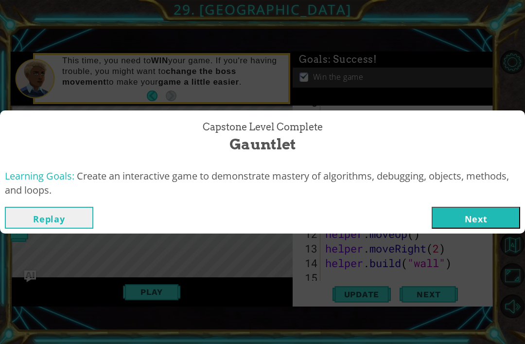
click at [478, 211] on button "Next" at bounding box center [476, 218] width 88 height 22
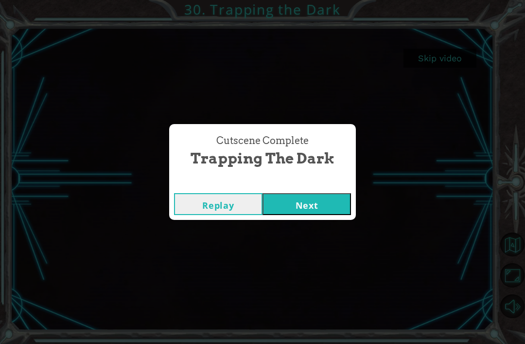
click at [324, 229] on div "Cutscene Complete Trapping the Dark Replay Next" at bounding box center [262, 172] width 525 height 344
click at [322, 228] on div "Cutscene Complete Trapping the Dark Replay Next" at bounding box center [262, 172] width 525 height 344
click at [312, 236] on div "Cutscene Complete Trapping the Dark Replay Next" at bounding box center [262, 172] width 525 height 344
click at [308, 233] on div "Cutscene Complete Trapping the Dark Replay Next" at bounding box center [262, 172] width 525 height 344
click at [312, 230] on div "Cutscene Complete Trapping the Dark Replay Next" at bounding box center [262, 172] width 525 height 344
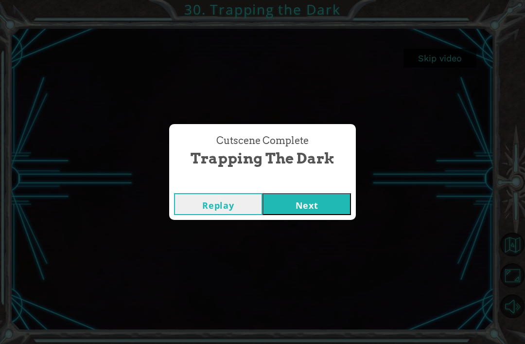
click at [309, 236] on div "Cutscene Complete Trapping the Dark Replay Next" at bounding box center [262, 172] width 525 height 344
click at [316, 232] on div "Cutscene Complete Trapping the Dark Replay Next" at bounding box center [262, 172] width 525 height 344
click at [322, 232] on div "Cutscene Complete Trapping the Dark Replay Next" at bounding box center [262, 172] width 525 height 344
click at [321, 240] on div "Cutscene Complete Trapping the Dark Replay Next" at bounding box center [262, 172] width 525 height 344
